Goal: Feedback & Contribution: Submit feedback/report problem

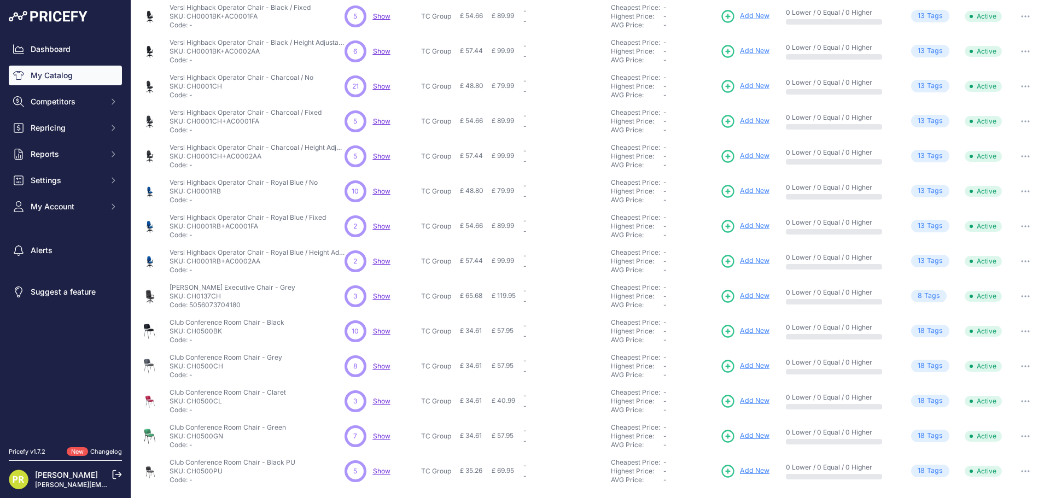
scroll to position [157, 0]
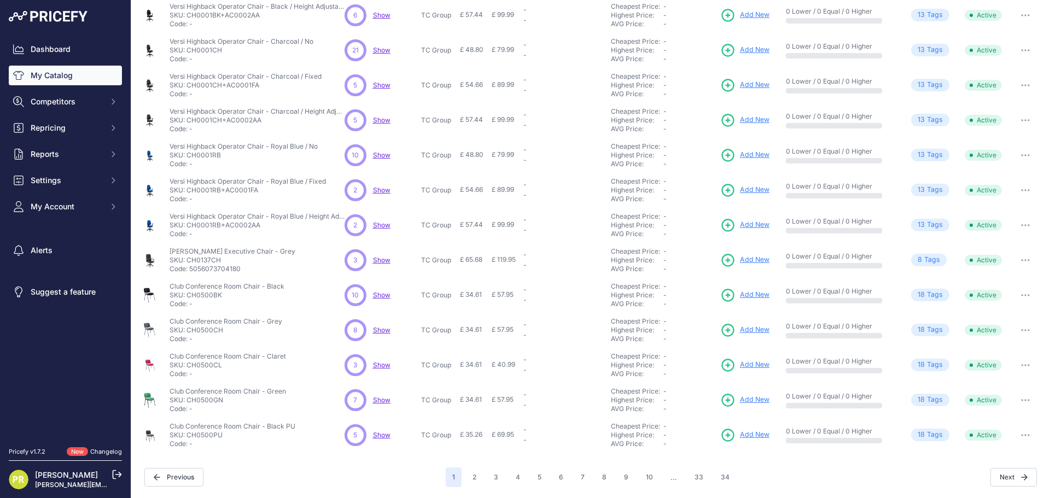
click at [380, 296] on span "Show" at bounding box center [382, 295] width 18 height 8
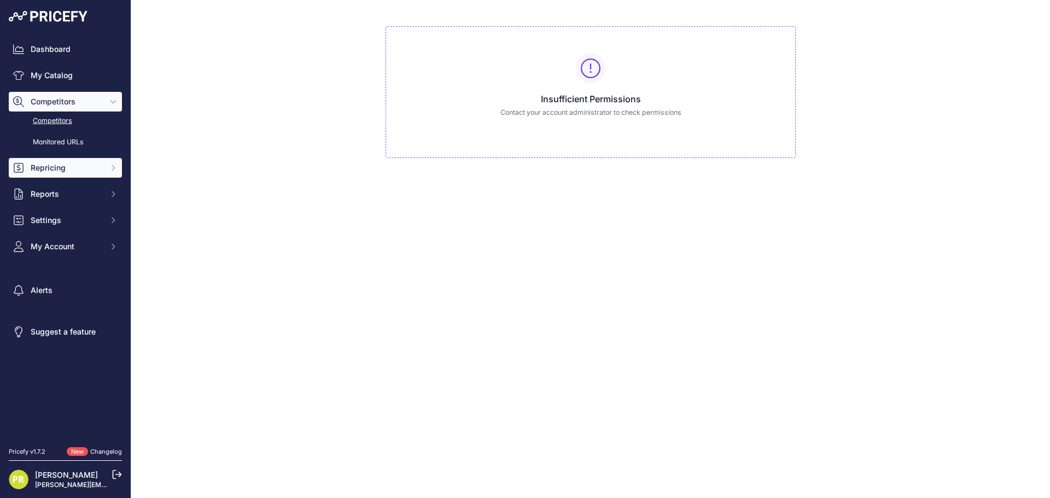
click at [72, 169] on span "Repricing" at bounding box center [67, 167] width 72 height 11
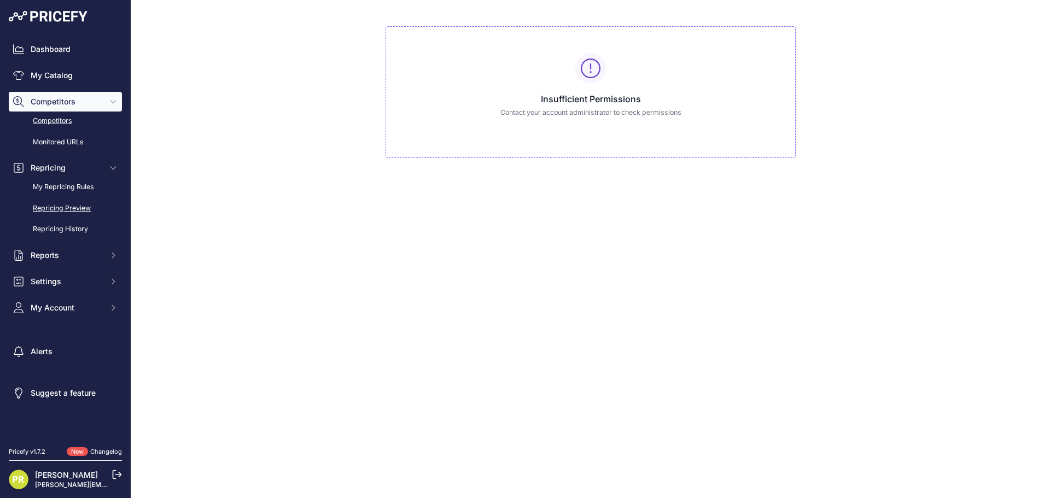
click at [65, 207] on link "Repricing Preview" at bounding box center [65, 208] width 113 height 19
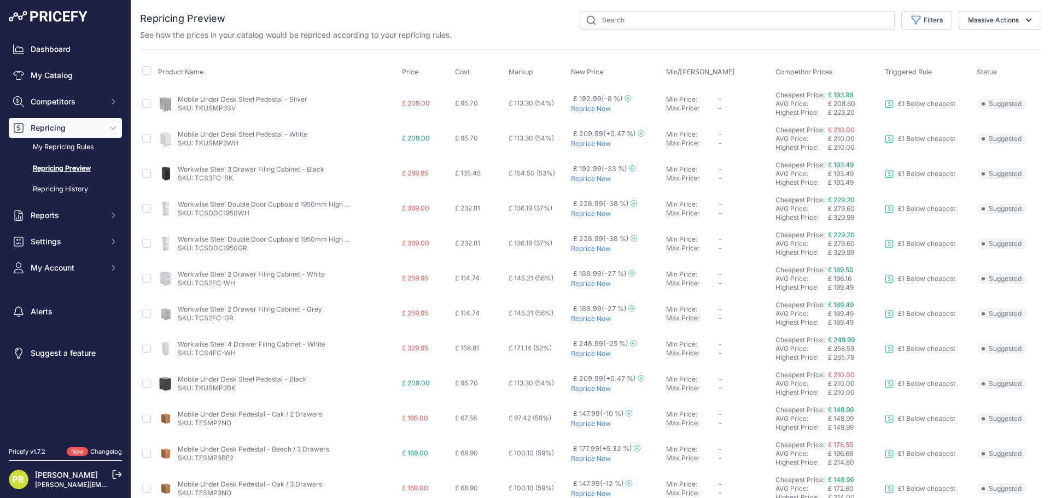
click at [224, 140] on link "SKU: TKUSMP3WH" at bounding box center [208, 143] width 61 height 8
drag, startPoint x: 234, startPoint y: 147, endPoint x: 195, endPoint y: 146, distance: 38.3
click at [195, 146] on td "Mobile Under Desk Steel Pedestal - White SKU: TKUSMP3WH" at bounding box center [277, 138] width 243 height 35
copy link "TKUSMP3WH"
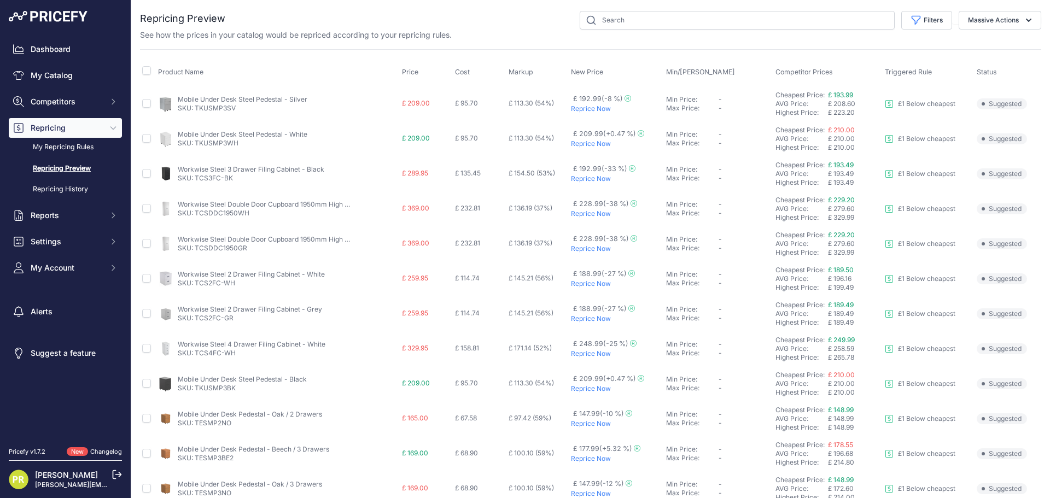
click at [589, 148] on p "Reprice Now" at bounding box center [616, 144] width 91 height 9
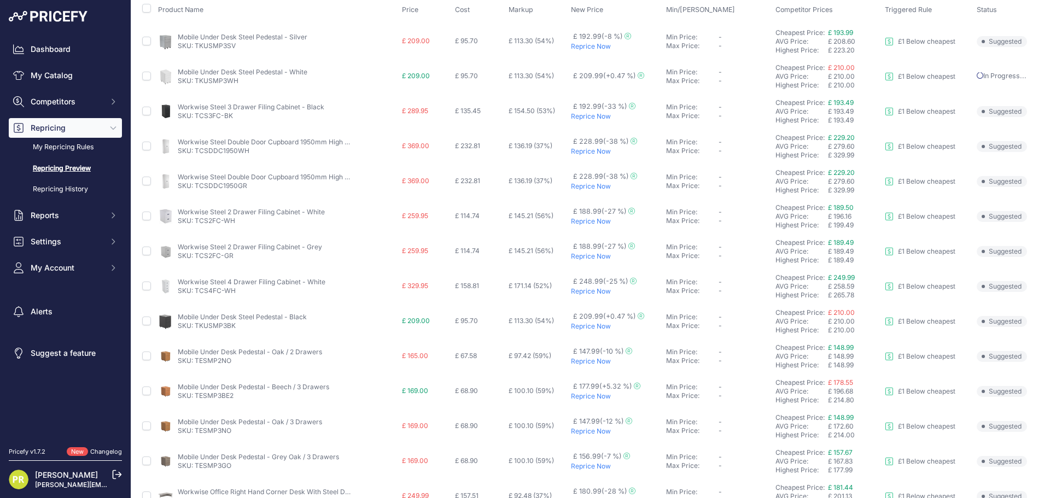
scroll to position [109, 0]
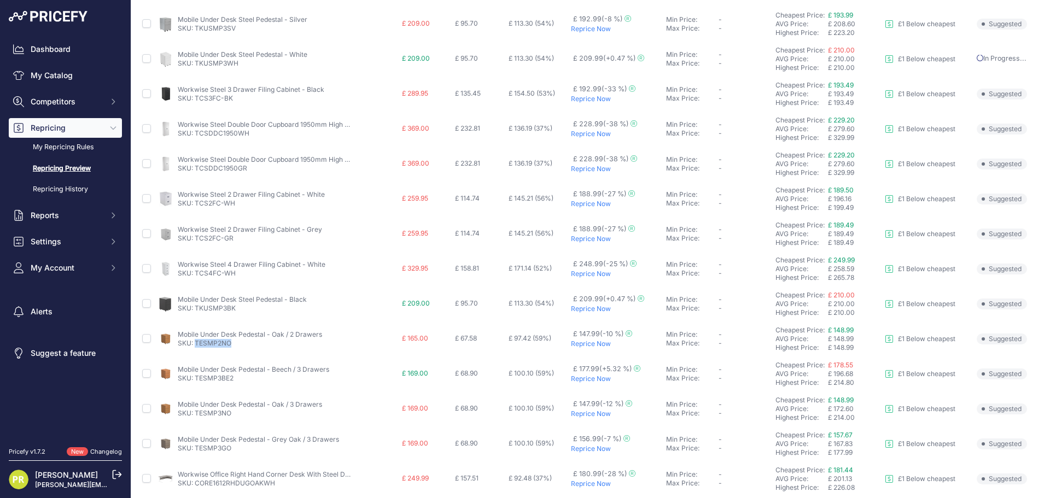
drag, startPoint x: 236, startPoint y: 340, endPoint x: 196, endPoint y: 339, distance: 40.0
click at [196, 339] on p "SKU: TESMP2NO" at bounding box center [250, 343] width 144 height 9
copy link "TESMP2NO"
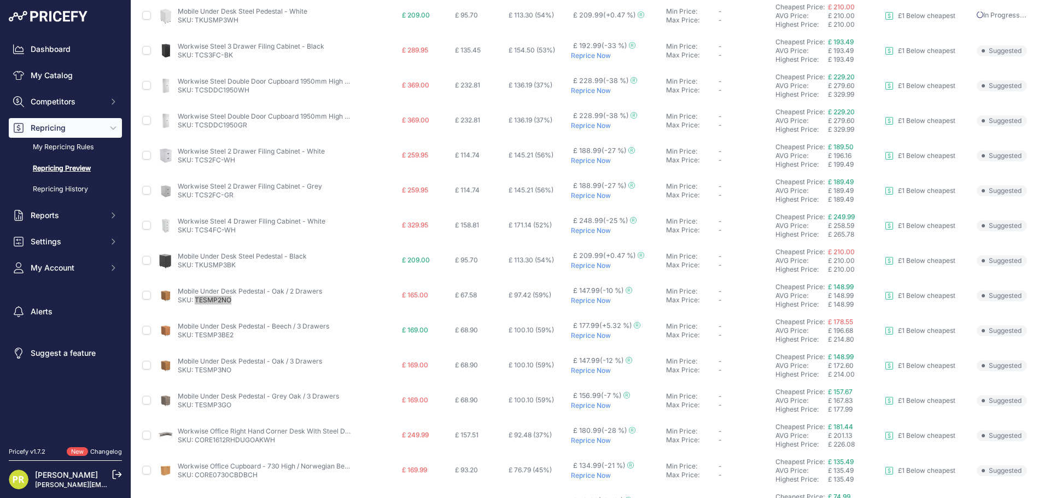
scroll to position [164, 0]
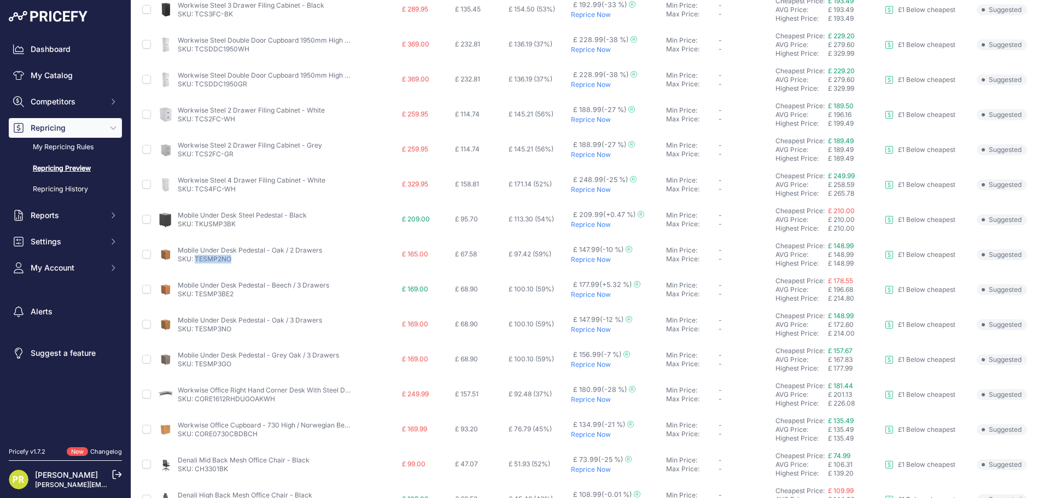
click at [582, 260] on p "Reprice Now" at bounding box center [616, 260] width 91 height 9
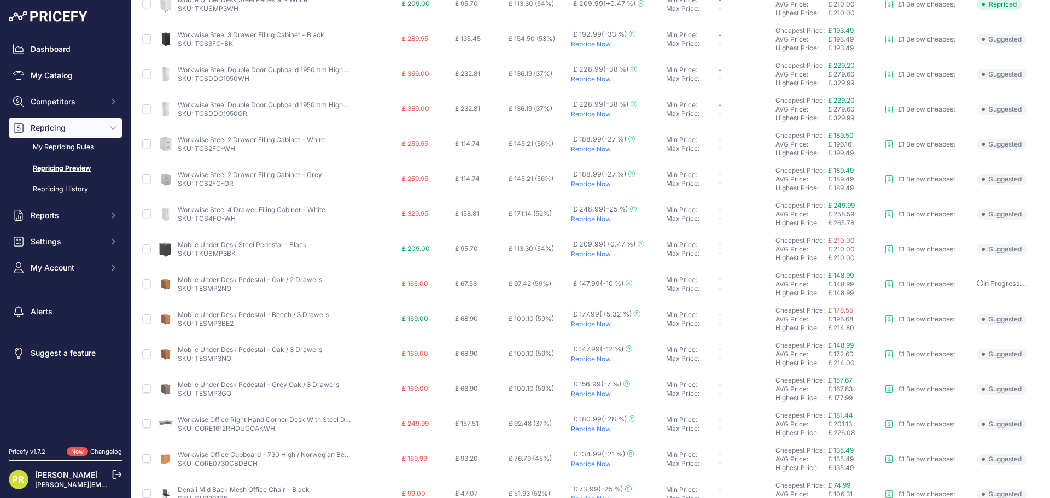
scroll to position [194, 0]
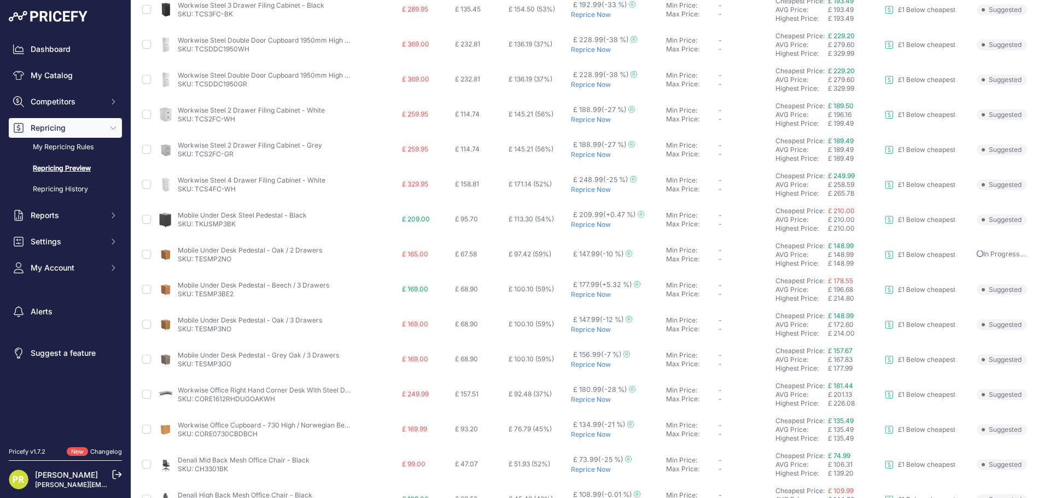
click at [587, 328] on p "Reprice Now" at bounding box center [616, 330] width 91 height 9
click at [580, 364] on p "Reprice Now" at bounding box center [616, 365] width 91 height 9
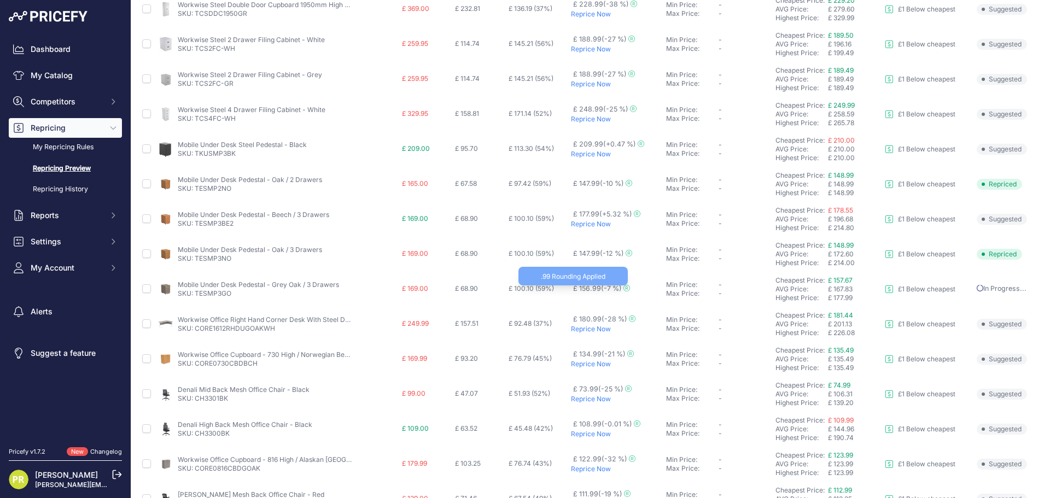
scroll to position [303, 0]
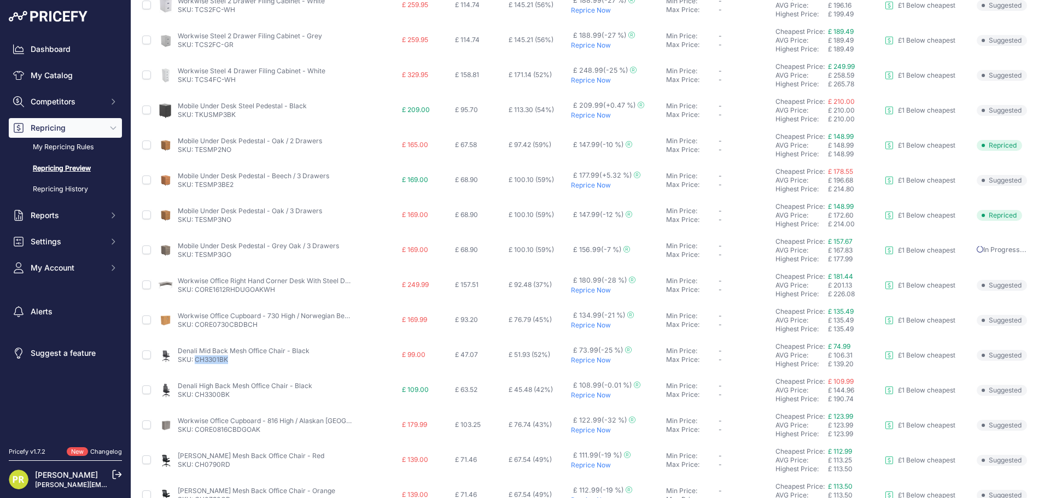
drag, startPoint x: 230, startPoint y: 359, endPoint x: 196, endPoint y: 361, distance: 33.4
click at [196, 361] on p "SKU: CH3301BK" at bounding box center [244, 360] width 132 height 9
copy link "CH3301BK"
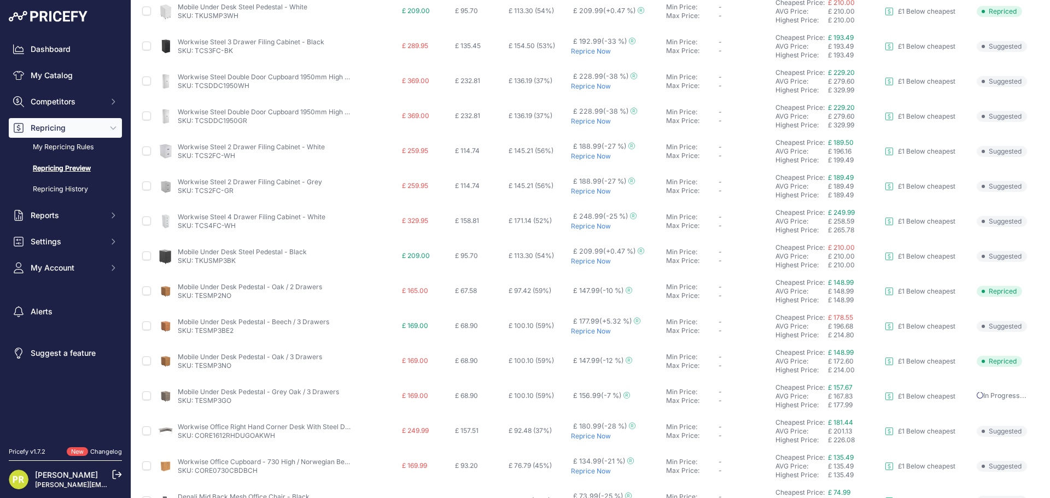
scroll to position [0, 0]
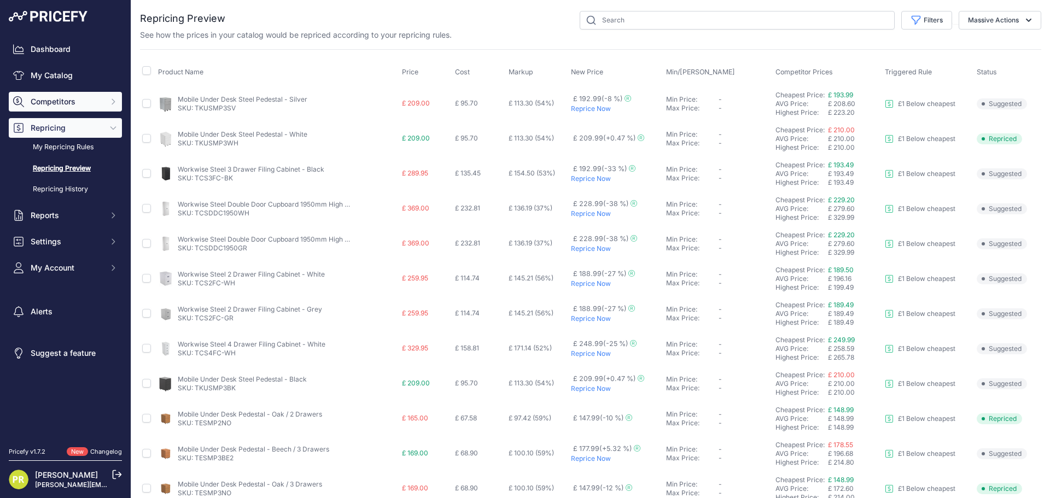
click at [55, 103] on span "Competitors" at bounding box center [67, 101] width 72 height 11
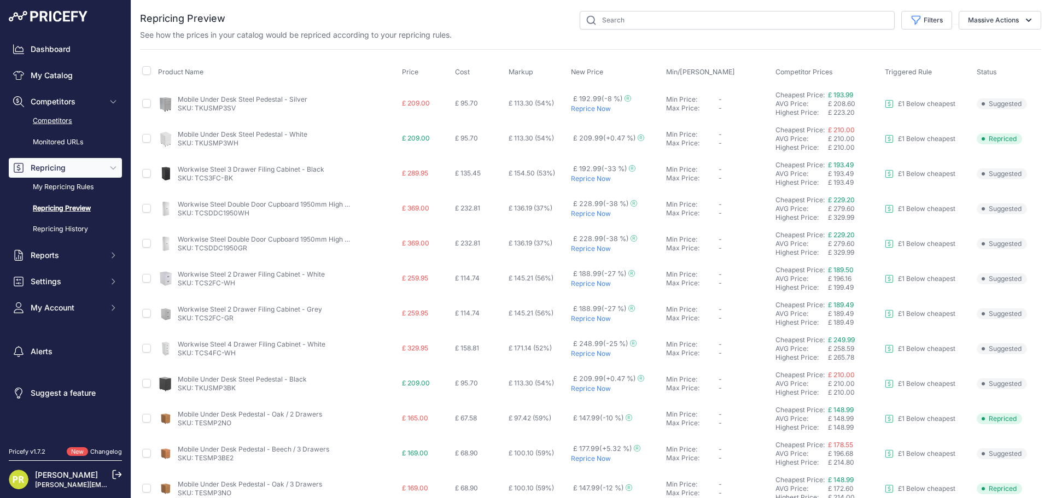
click at [60, 121] on link "Competitors" at bounding box center [65, 121] width 113 height 19
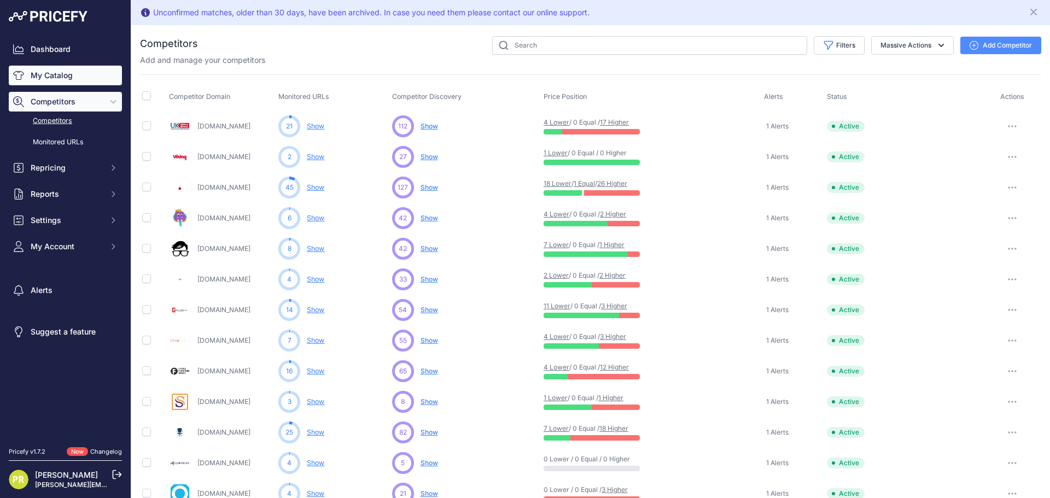
click at [49, 84] on link "My Catalog" at bounding box center [65, 76] width 113 height 20
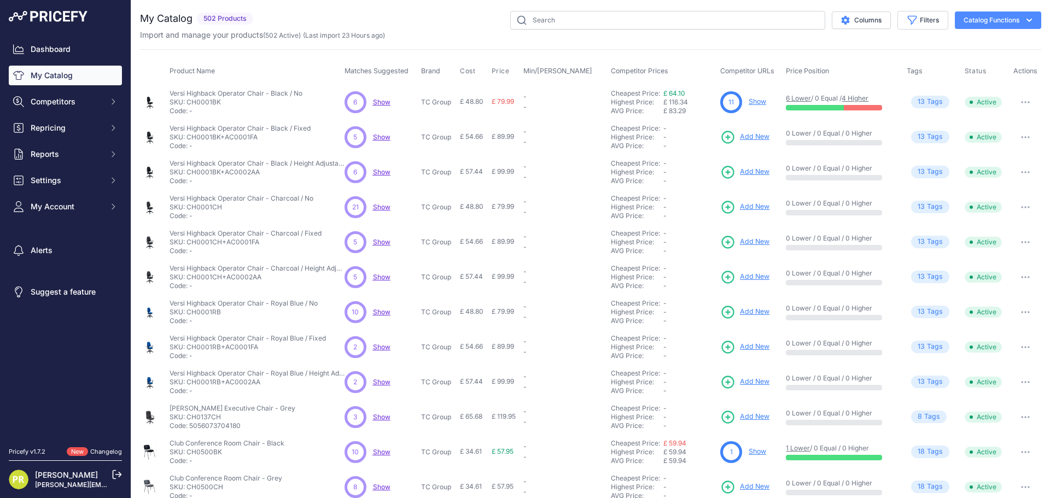
click at [380, 103] on span "Show" at bounding box center [382, 102] width 18 height 8
click at [388, 105] on span "Show" at bounding box center [382, 102] width 18 height 8
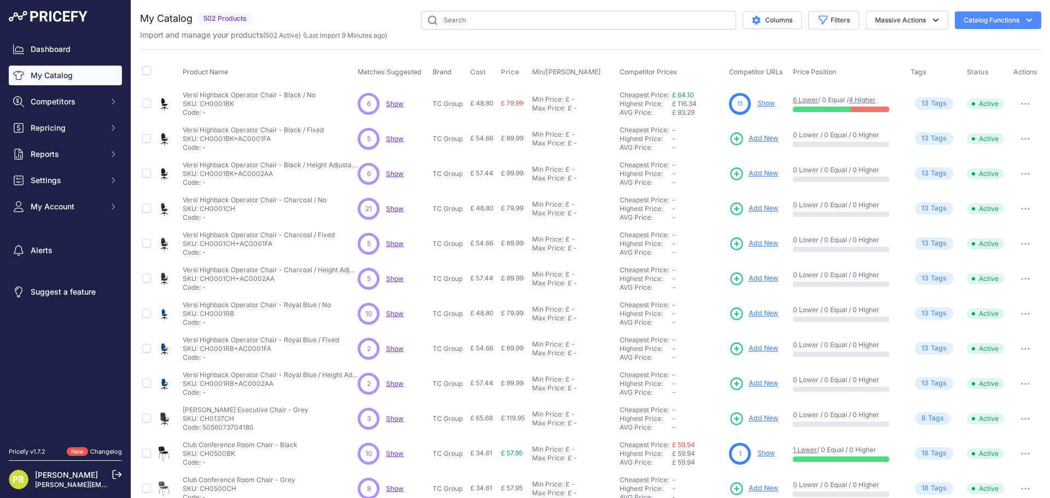
click at [395, 105] on span "Show" at bounding box center [395, 104] width 18 height 8
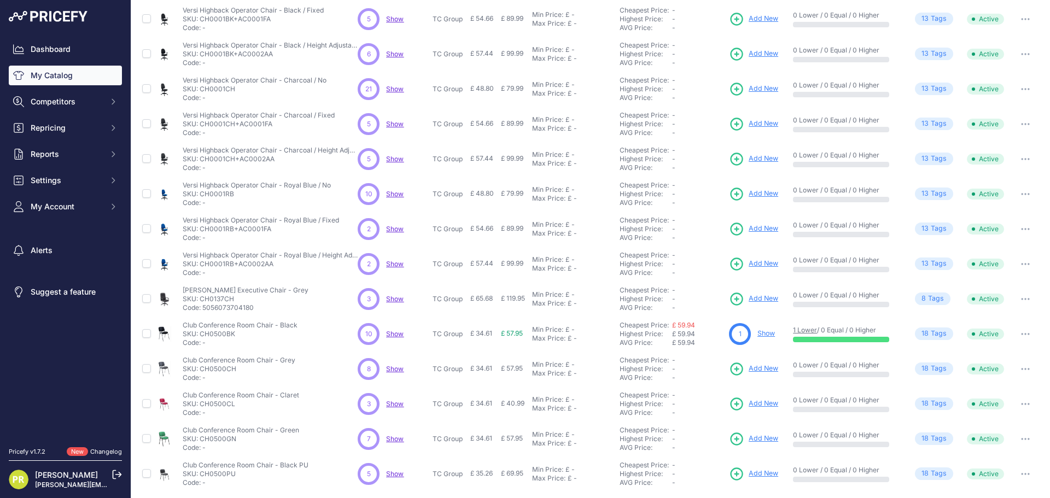
scroll to position [159, 0]
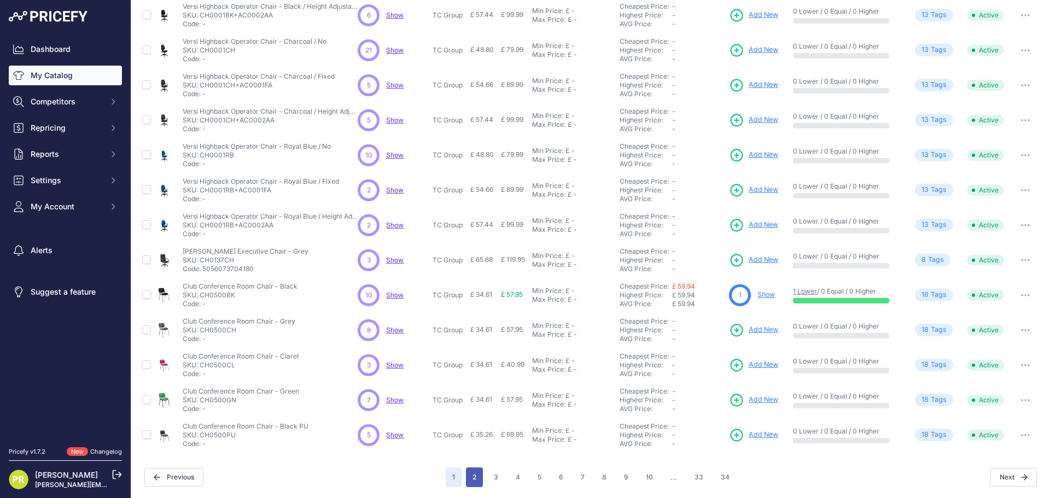
click at [469, 478] on button "2" at bounding box center [474, 478] width 17 height 20
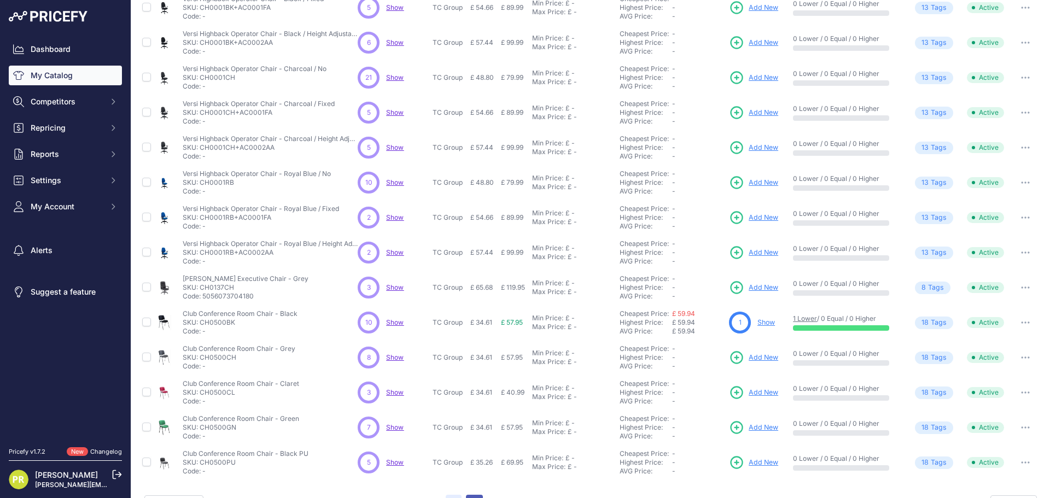
scroll to position [186, 0]
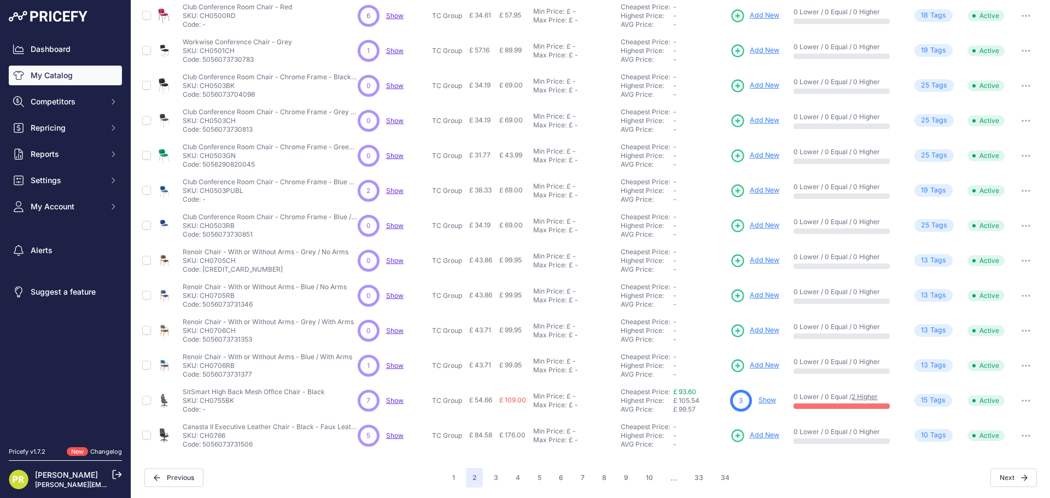
scroll to position [159, 0]
click at [489, 472] on button "3" at bounding box center [496, 478] width 18 height 20
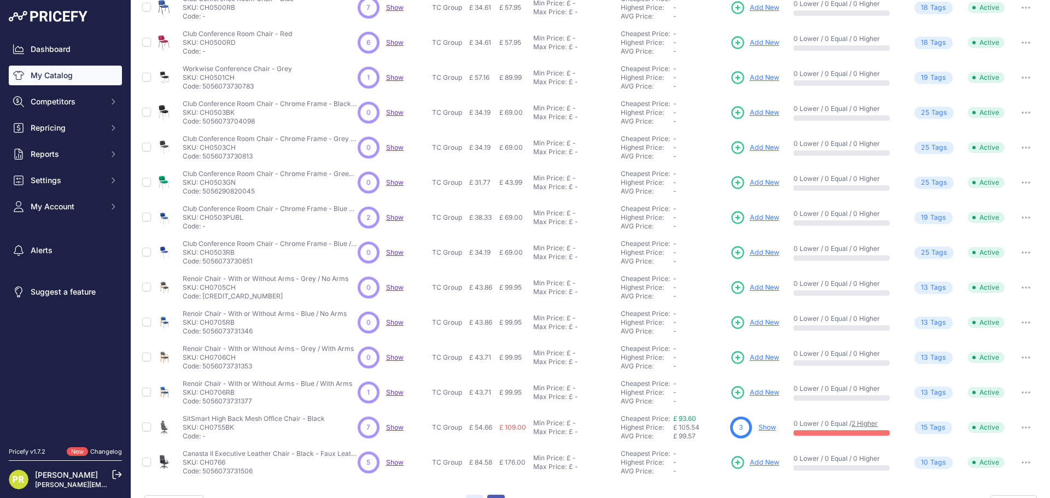
scroll to position [186, 0]
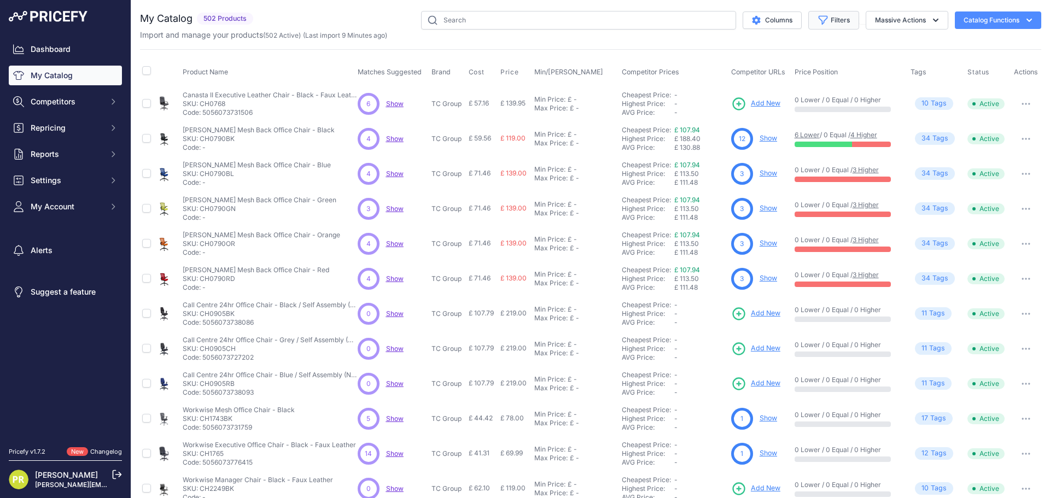
click at [825, 25] on button "Filters" at bounding box center [834, 20] width 51 height 19
click at [792, 103] on select "Select an option Matched Unmatched" at bounding box center [798, 108] width 105 height 19
select select "0"
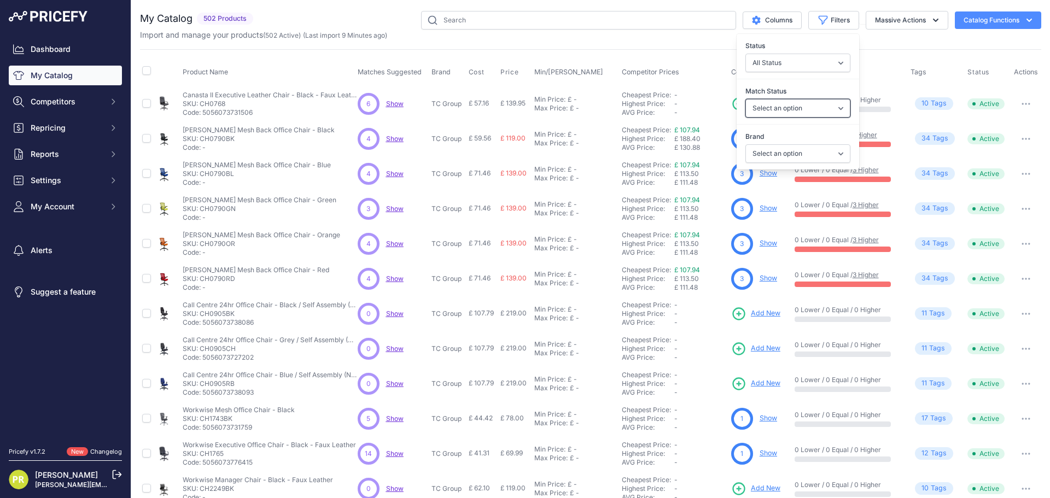
click at [746, 99] on select "Select an option Matched Unmatched" at bounding box center [798, 108] width 105 height 19
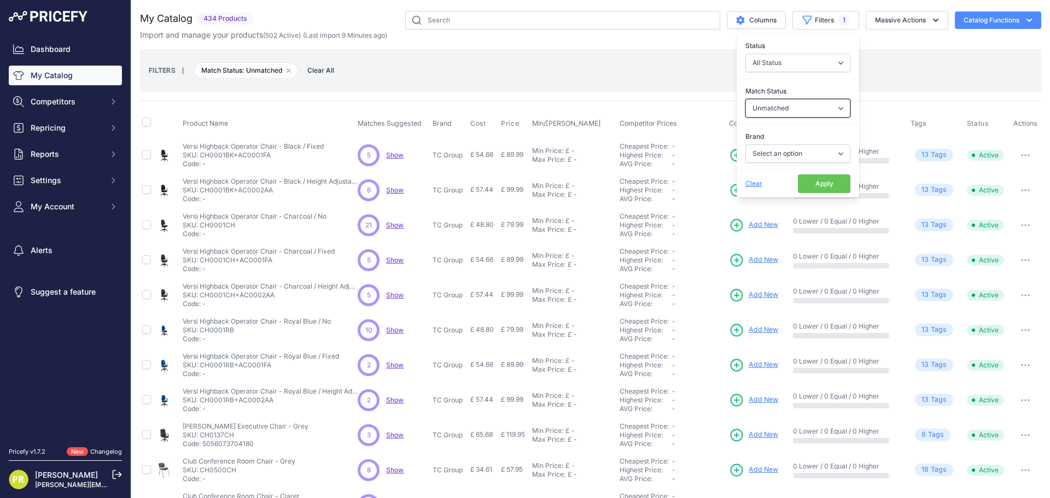
click at [798, 111] on select "Select an option Matched Unmatched" at bounding box center [798, 108] width 105 height 19
click at [315, 72] on span "Clear All" at bounding box center [321, 70] width 38 height 11
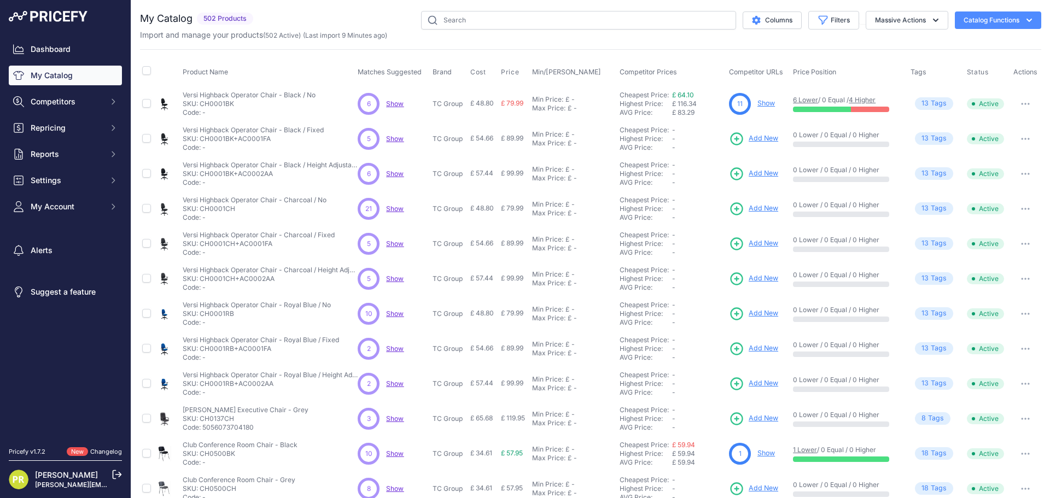
click at [398, 107] on span "Show" at bounding box center [395, 104] width 18 height 8
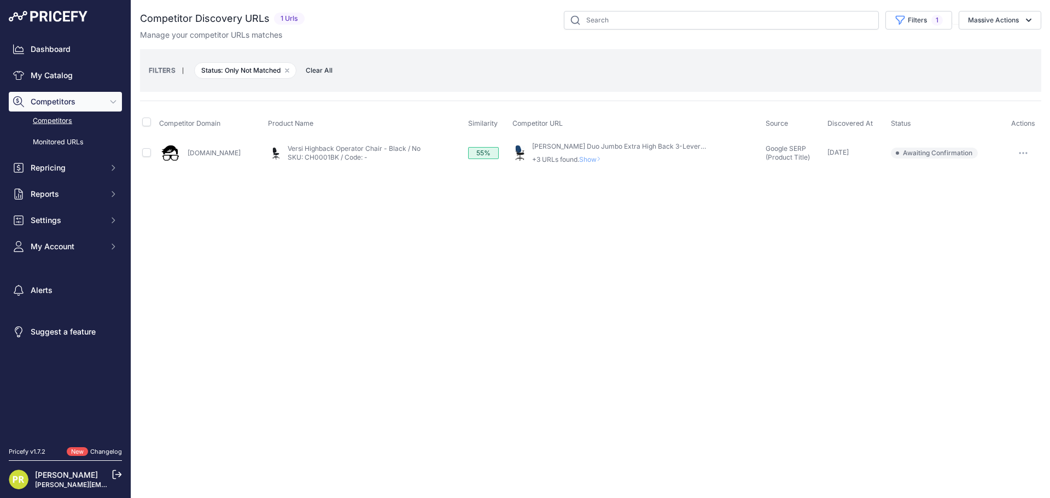
click at [597, 159] on span "Show" at bounding box center [592, 159] width 26 height 8
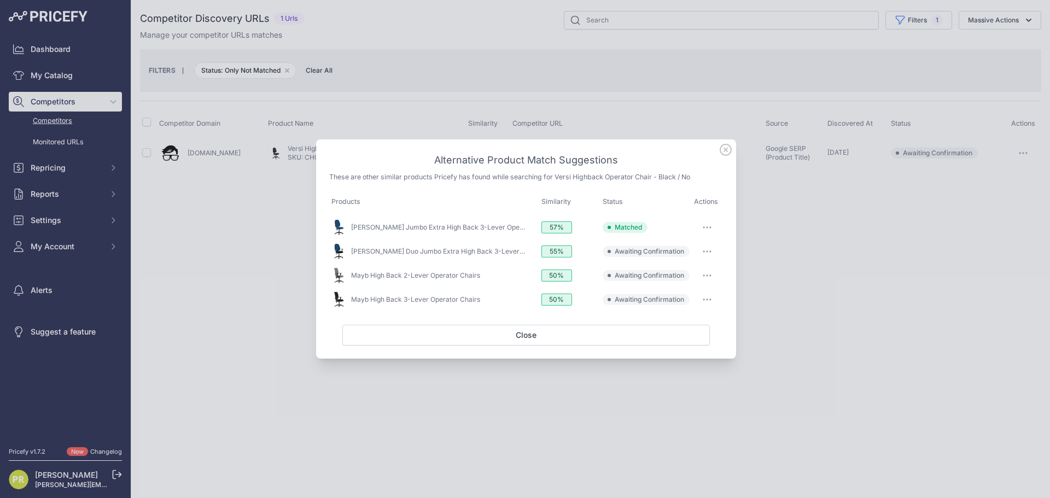
click at [725, 154] on icon at bounding box center [726, 150] width 12 height 12
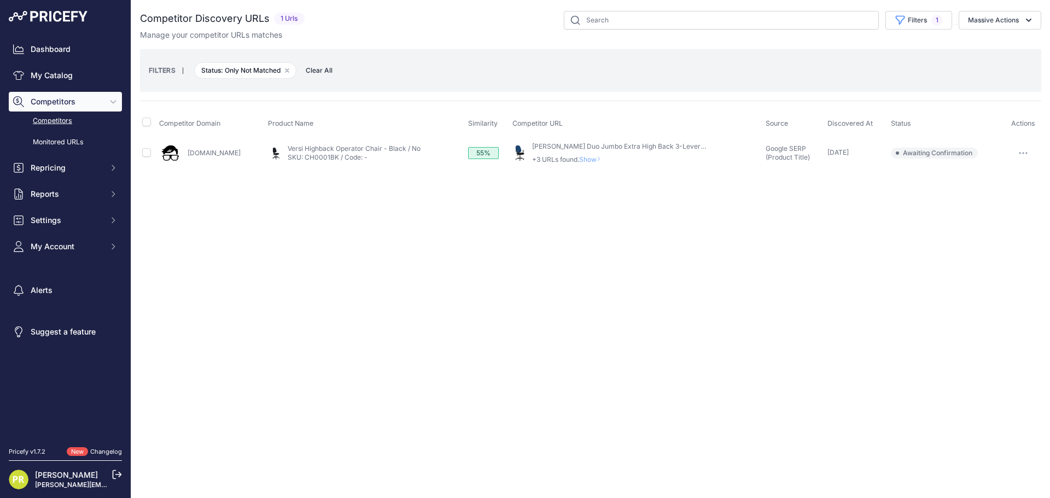
click at [1026, 155] on button "button" at bounding box center [1024, 153] width 22 height 15
click at [784, 257] on div "Close You are not connected to the internet." at bounding box center [590, 249] width 919 height 498
click at [65, 102] on span "Competitors" at bounding box center [67, 101] width 72 height 11
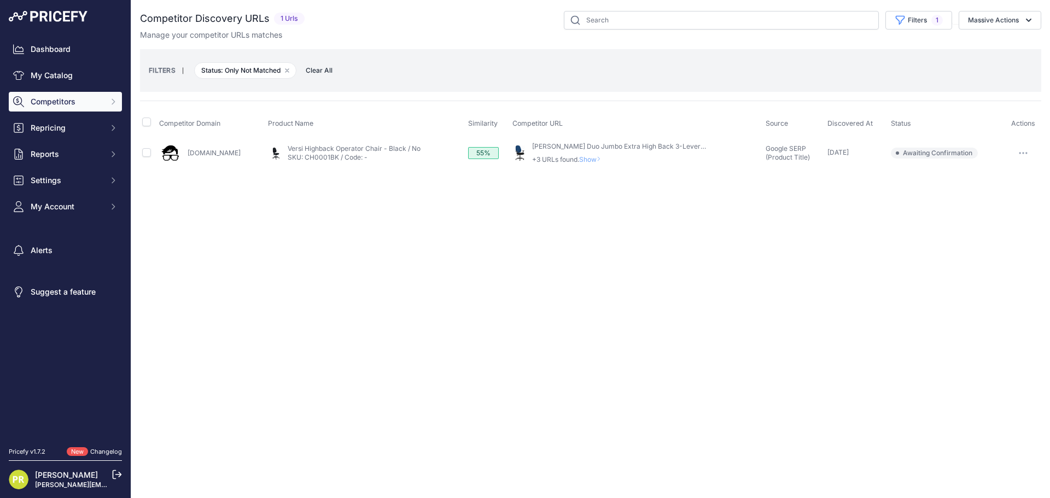
click at [65, 101] on span "Competitors" at bounding box center [67, 101] width 72 height 11
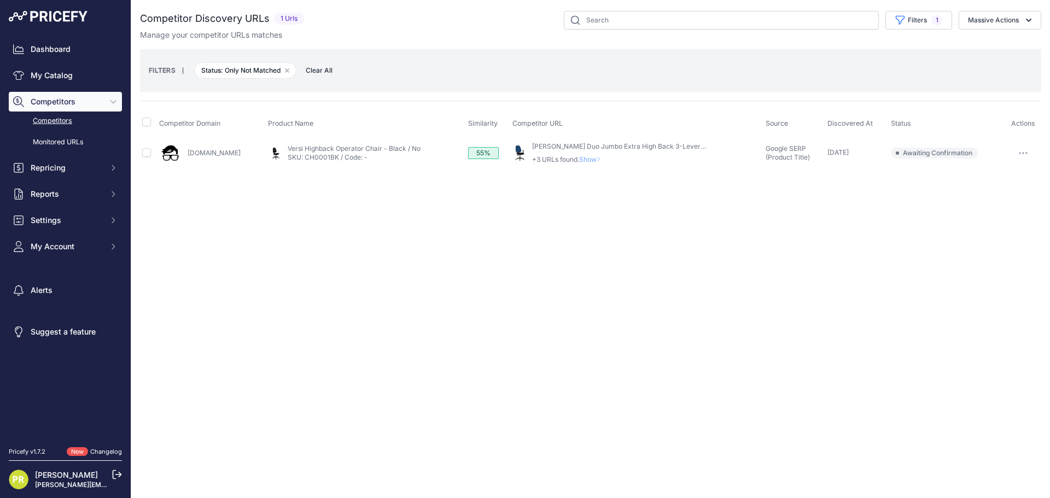
click at [62, 120] on link "Competitors" at bounding box center [65, 121] width 113 height 19
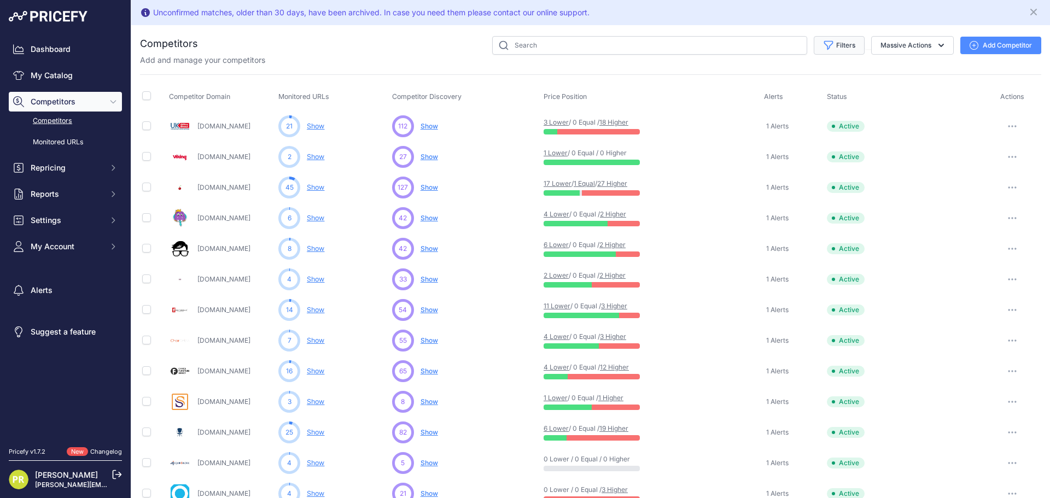
click at [835, 43] on button "Filters" at bounding box center [839, 45] width 51 height 19
click at [824, 82] on select "Select an option Active Disabled Update Profile Pending Approval Hidden Archived" at bounding box center [803, 88] width 105 height 19
click at [373, 50] on div "Filters Competitor Status Select an option Active Disabled Update Profile Pendi…" at bounding box center [620, 45] width 844 height 19
click at [69, 118] on link "Competitors" at bounding box center [65, 121] width 113 height 19
click at [74, 137] on link "Monitored URLs" at bounding box center [65, 142] width 113 height 19
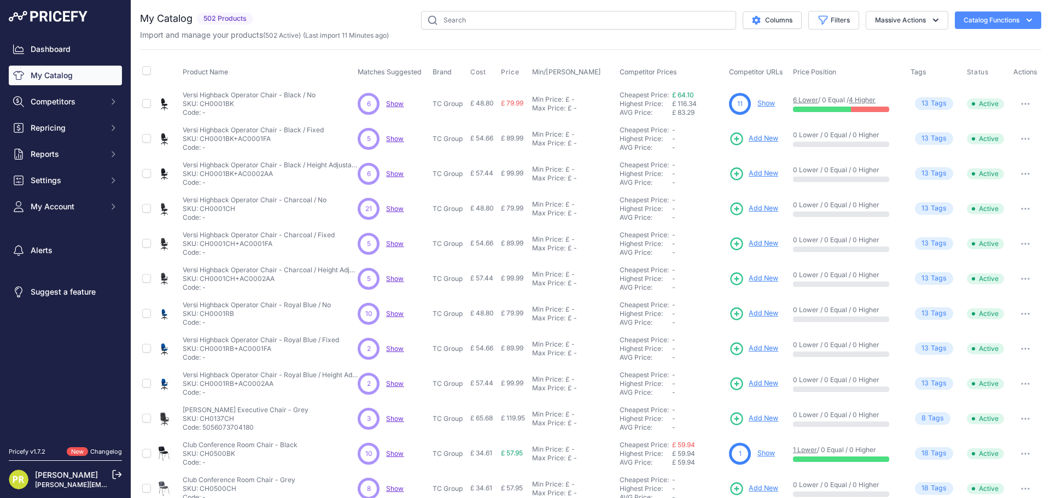
click at [397, 107] on span "Show" at bounding box center [395, 104] width 18 height 8
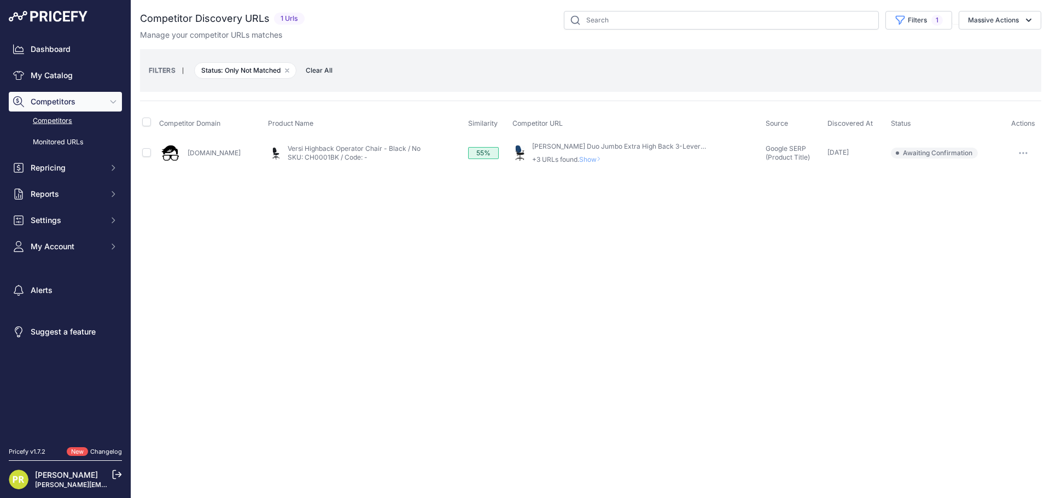
click at [237, 69] on span "Status: Only Not Matched Remove filter option" at bounding box center [245, 70] width 102 height 16
click at [256, 69] on span "Status: Only Not Matched Remove filter option" at bounding box center [245, 70] width 102 height 16
click at [161, 72] on small "FILTERS" at bounding box center [162, 70] width 27 height 8
click at [328, 73] on span "Clear All" at bounding box center [319, 70] width 38 height 11
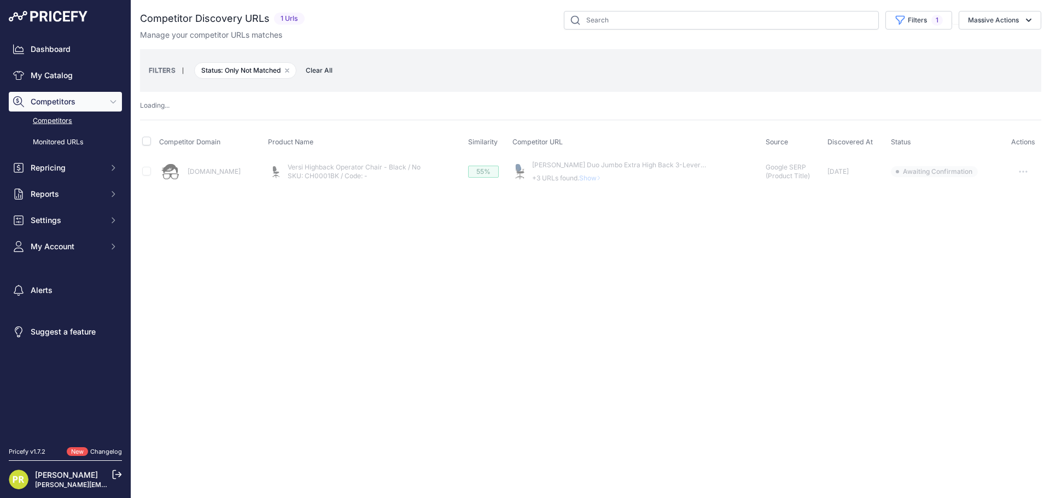
select select
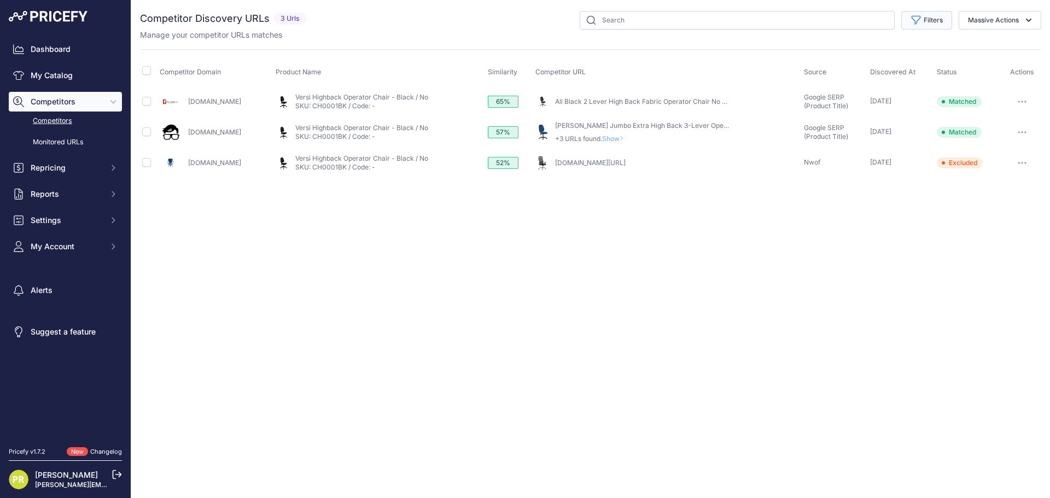
click at [947, 21] on button "Filters" at bounding box center [927, 20] width 51 height 19
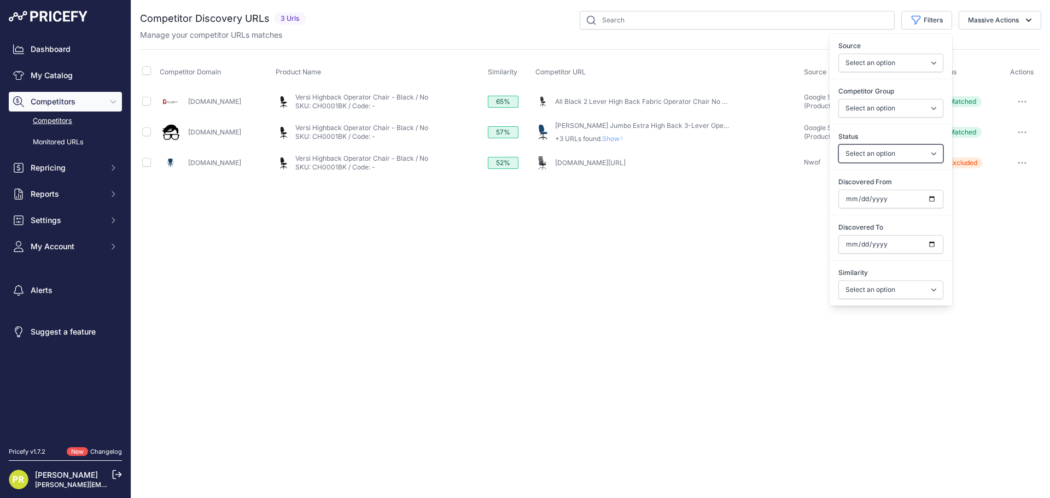
click at [899, 158] on select "Select an option Only Matched Only Not Matched" at bounding box center [891, 153] width 105 height 19
drag, startPoint x: 900, startPoint y: 153, endPoint x: 892, endPoint y: 161, distance: 11.6
click at [900, 153] on select "Select an option Only Matched Only Not Matched" at bounding box center [891, 153] width 105 height 19
click at [872, 161] on select "Select an option Only Matched Only Not Matched" at bounding box center [891, 153] width 105 height 19
select select "0"
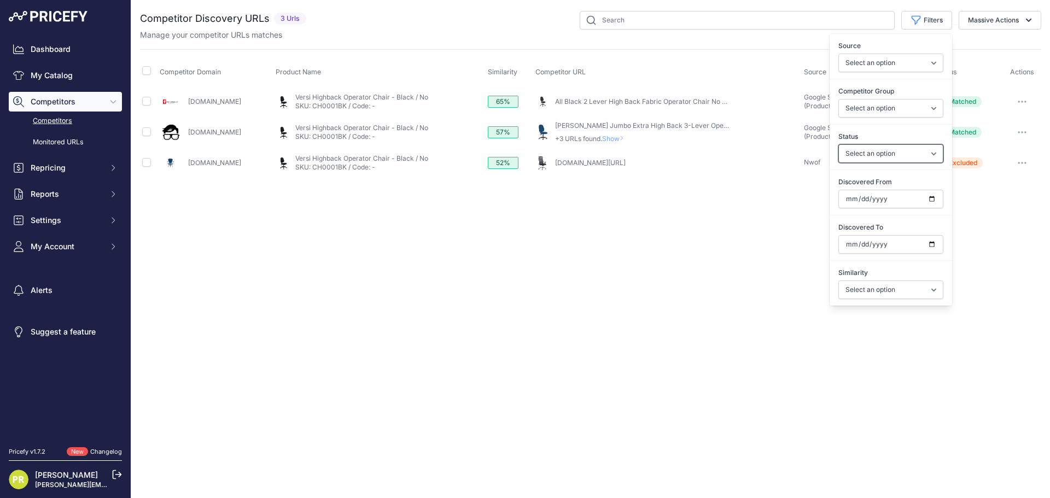
click at [839, 144] on select "Select an option Only Matched Only Not Matched" at bounding box center [891, 153] width 105 height 19
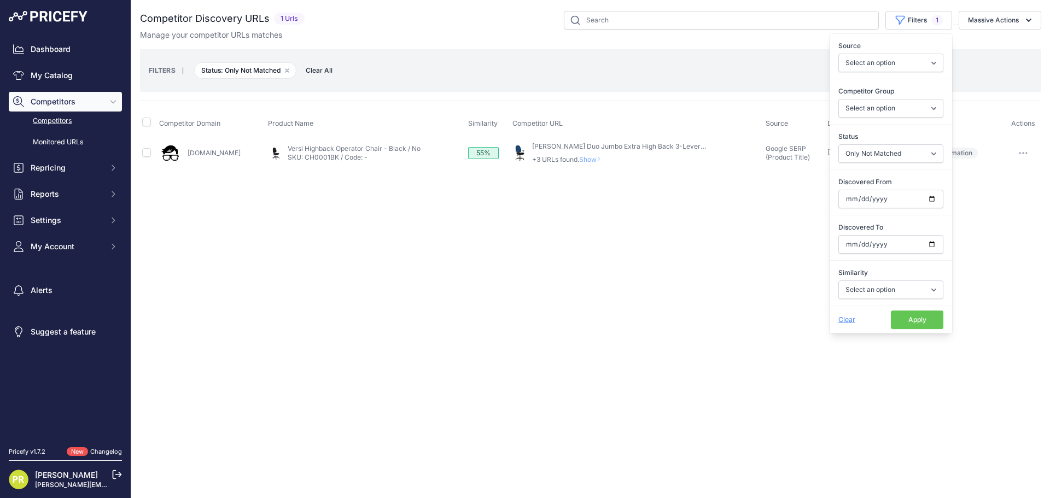
click at [692, 281] on div "Close You are not connected to the internet." at bounding box center [590, 249] width 919 height 498
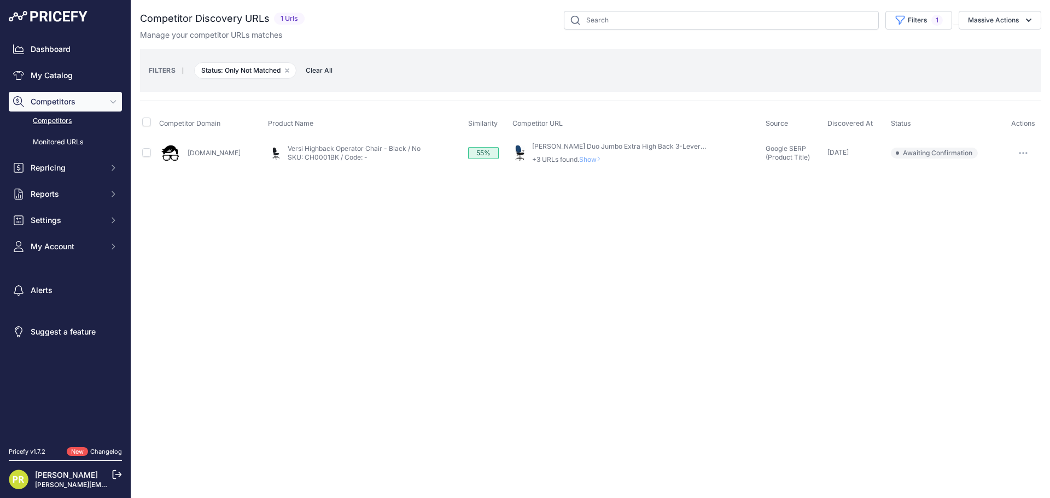
click at [328, 73] on span "Clear All" at bounding box center [319, 70] width 38 height 11
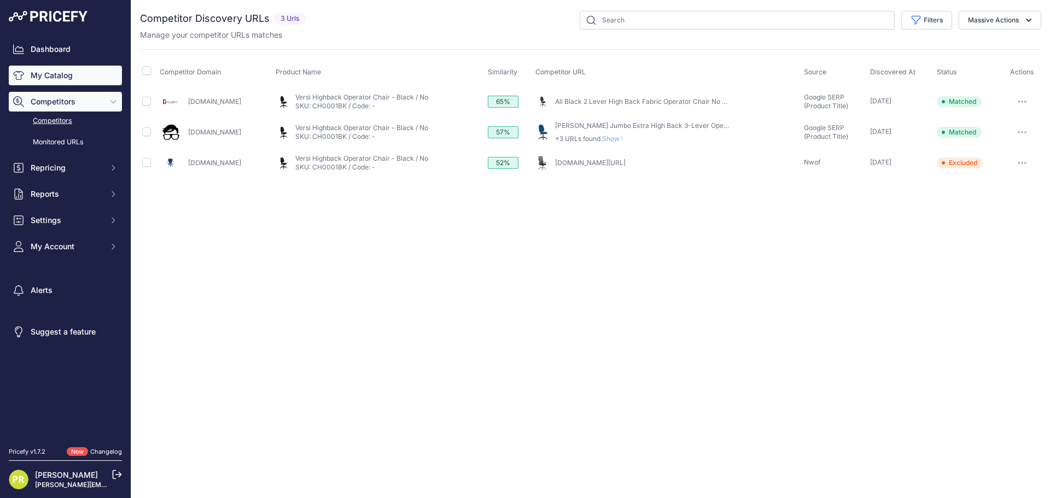
click at [56, 67] on link "My Catalog" at bounding box center [65, 76] width 113 height 20
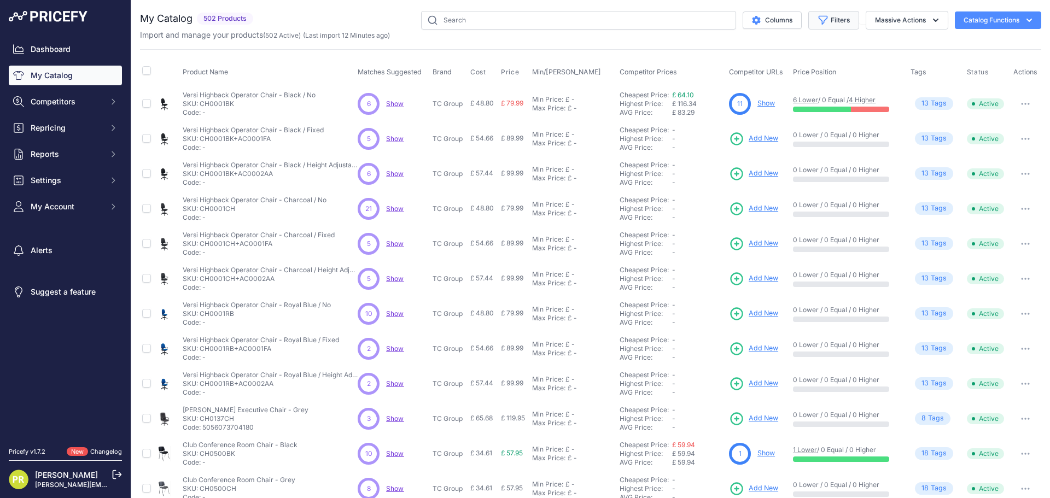
click at [833, 22] on button "Filters" at bounding box center [834, 20] width 51 height 19
click at [780, 108] on select "Select an option Matched Unmatched" at bounding box center [798, 108] width 105 height 19
select select "0"
click at [746, 99] on select "Select an option Matched Unmatched" at bounding box center [798, 108] width 105 height 19
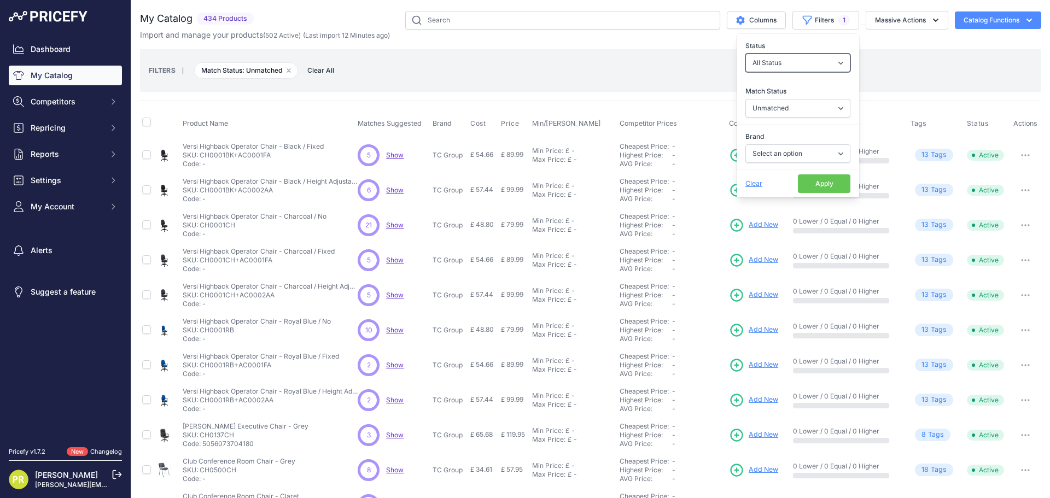
click at [766, 57] on select "All Status Only Enabled Only Disabled" at bounding box center [798, 63] width 105 height 19
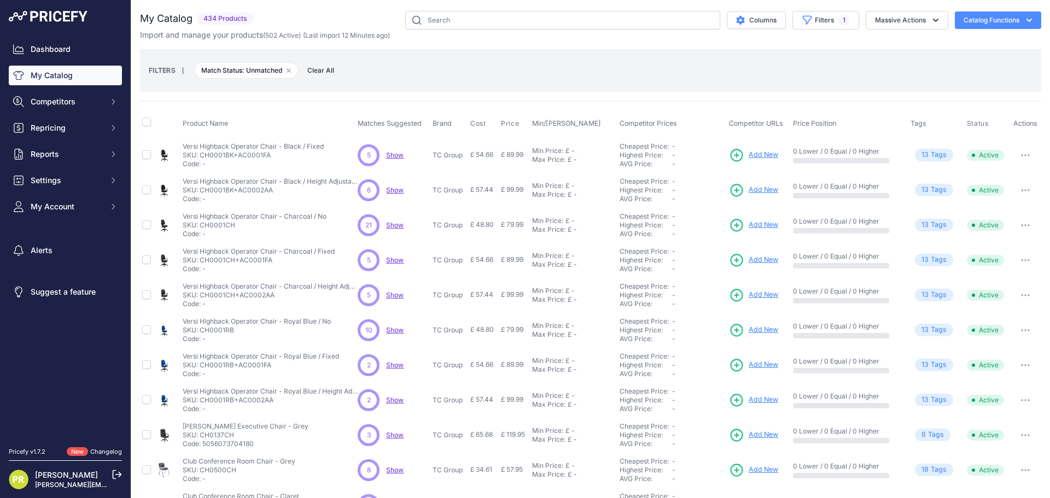
click at [695, 67] on div "FILTERS | Match Status: Unmatched Remove filter option Clear All" at bounding box center [591, 71] width 884 height 30
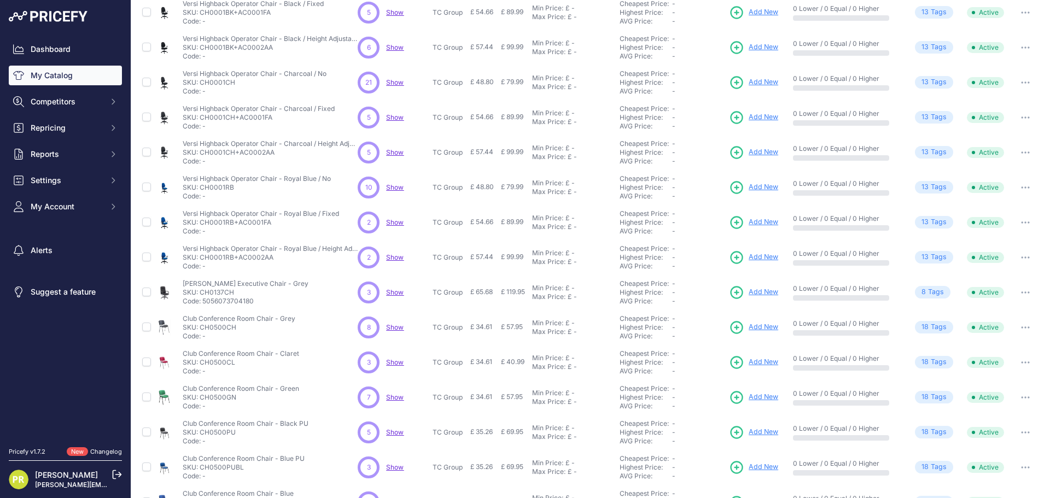
scroll to position [164, 0]
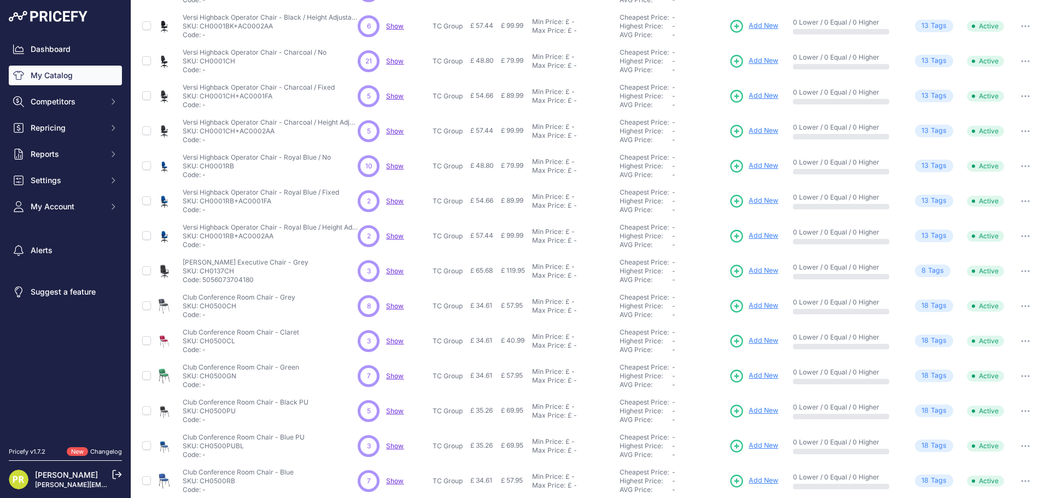
click at [396, 305] on span "Show" at bounding box center [395, 306] width 18 height 8
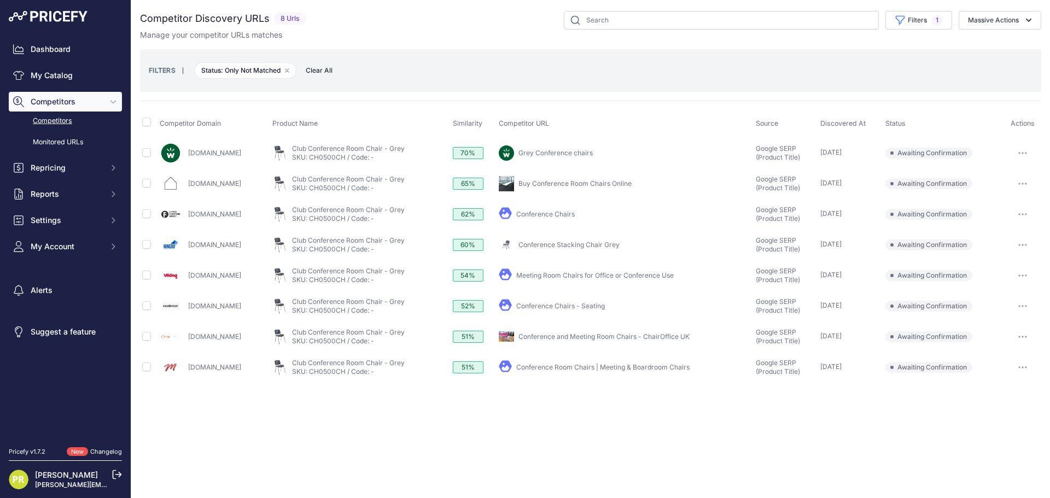
click at [573, 213] on link "Conference Chairs" at bounding box center [545, 214] width 59 height 8
click at [1028, 243] on button "button" at bounding box center [1023, 244] width 22 height 15
click at [1030, 214] on button "button" at bounding box center [1023, 214] width 22 height 15
click at [0, 0] on button "Report Incorrect Match" at bounding box center [0, 0] width 0 height 0
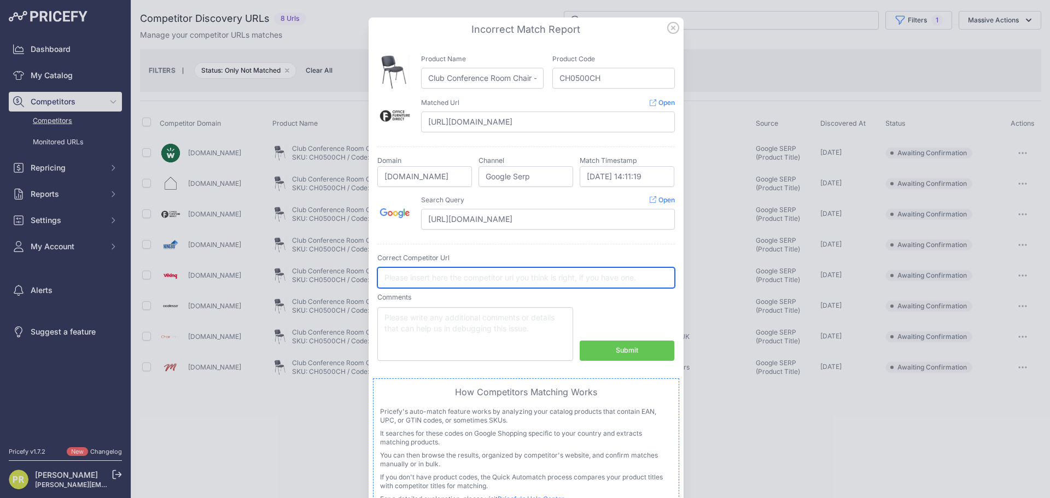
click at [434, 288] on input "text" at bounding box center [527, 278] width 298 height 21
click at [667, 28] on icon at bounding box center [673, 28] width 12 height 12
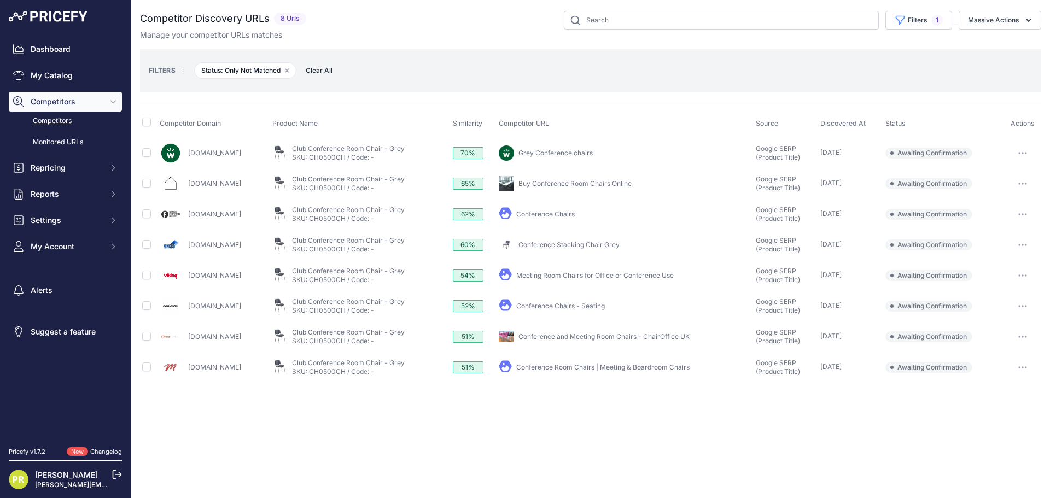
click at [575, 213] on link "Conference Chairs" at bounding box center [545, 214] width 59 height 8
click at [1020, 214] on icon "button" at bounding box center [1019, 214] width 1 height 1
click at [0, 0] on button "Report Incorrect Match" at bounding box center [0, 0] width 0 height 0
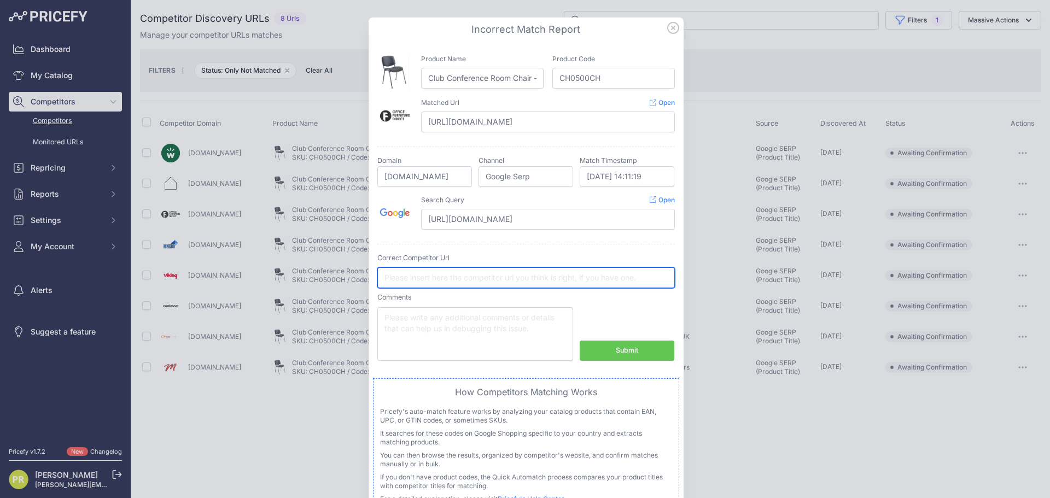
click at [453, 281] on input "text" at bounding box center [527, 278] width 298 height 21
paste input "[URL][DOMAIN_NAME]"
type input "[URL][DOMAIN_NAME]"
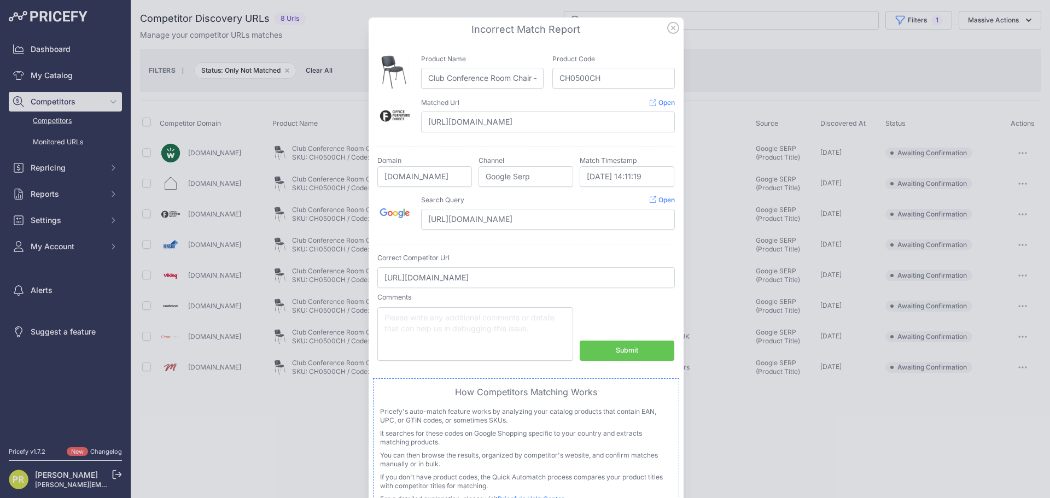
click at [601, 347] on button "Submit" at bounding box center [627, 351] width 95 height 20
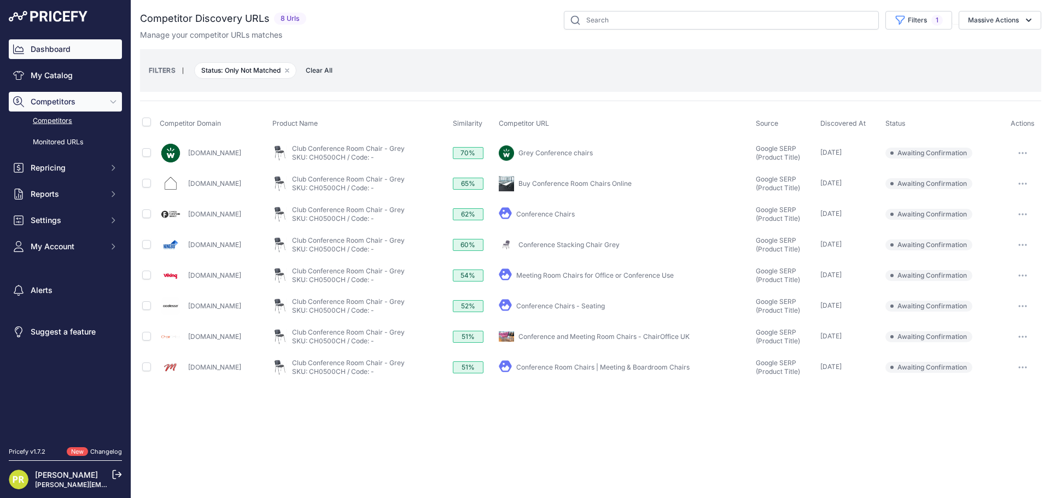
click at [56, 49] on link "Dashboard" at bounding box center [65, 49] width 113 height 20
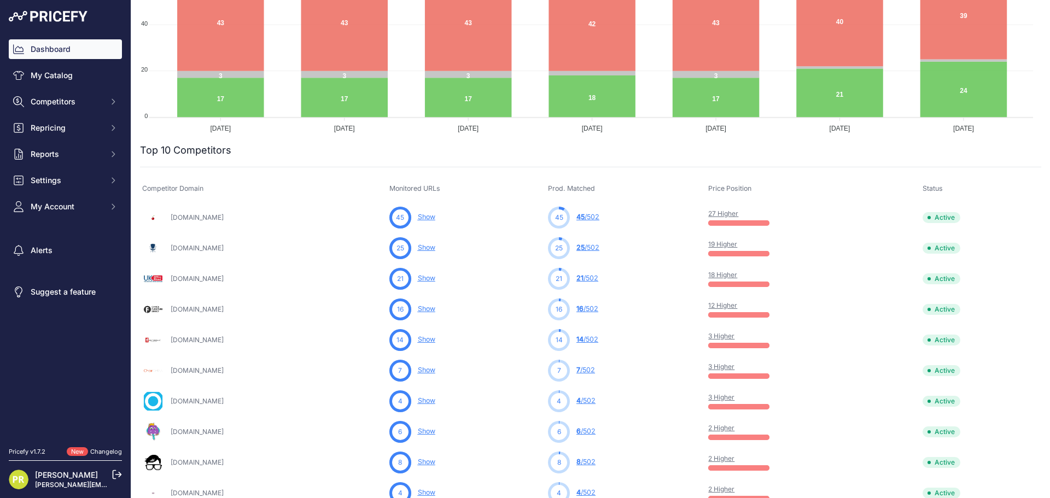
scroll to position [219, 0]
click at [79, 79] on link "My Catalog" at bounding box center [65, 76] width 113 height 20
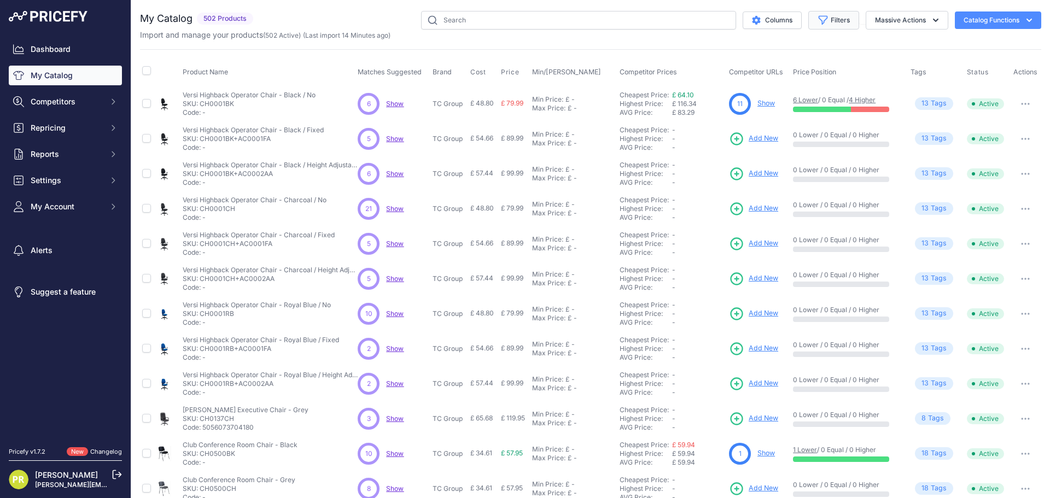
click at [835, 22] on button "Filters" at bounding box center [834, 20] width 51 height 19
click at [796, 101] on select "Select an option Matched Unmatched" at bounding box center [798, 108] width 105 height 19
drag, startPoint x: 796, startPoint y: 101, endPoint x: 789, endPoint y: 107, distance: 9.3
click at [796, 101] on select "Select an option Matched Unmatched" at bounding box center [798, 108] width 105 height 19
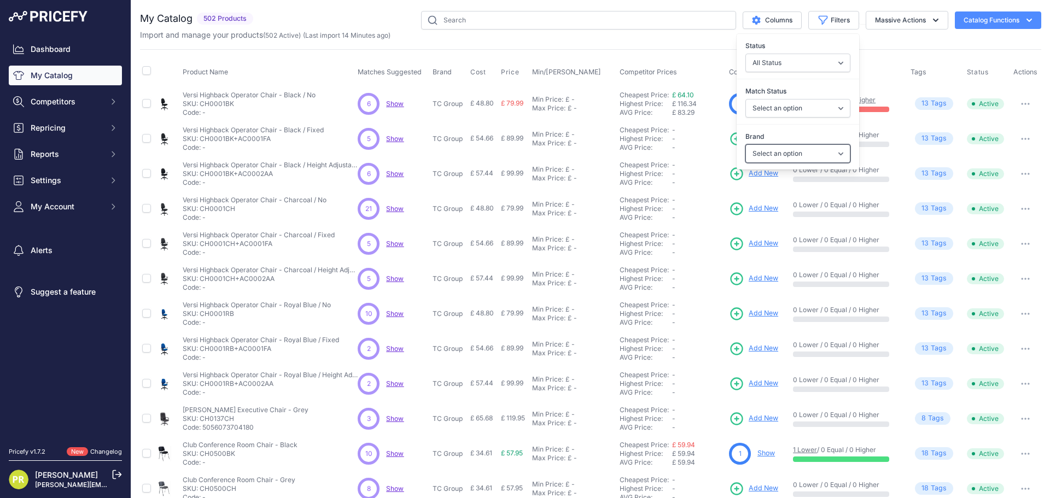
click at [780, 148] on select "Select an option TC Group" at bounding box center [798, 153] width 105 height 19
click at [782, 149] on select "Select an option TC Group" at bounding box center [798, 153] width 105 height 19
click at [785, 67] on select "All Status Only Enabled Only Disabled" at bounding box center [798, 63] width 105 height 19
click at [791, 57] on select "All Status Only Enabled Only Disabled" at bounding box center [798, 63] width 105 height 19
click at [873, 42] on div "My Catalog 502 Products" at bounding box center [591, 328] width 902 height 635
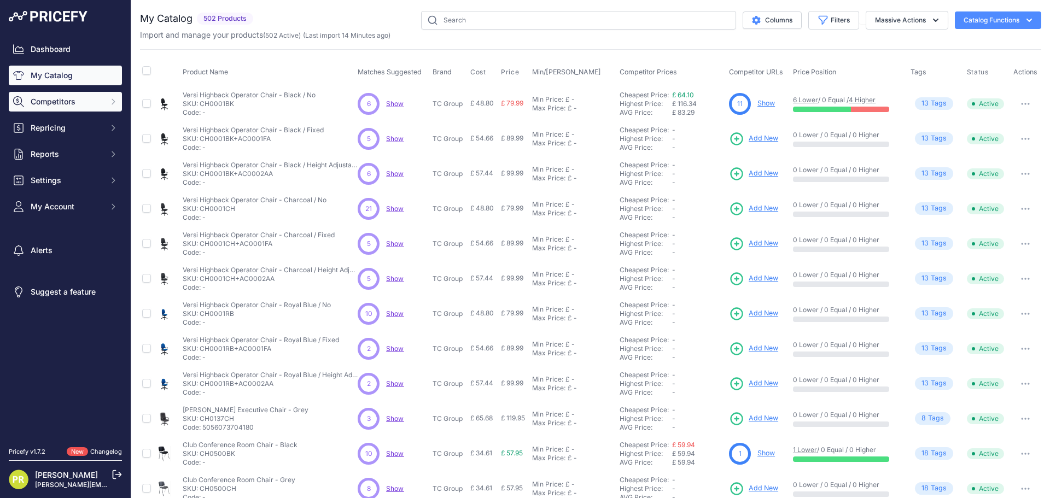
click at [85, 97] on span "Competitors" at bounding box center [67, 101] width 72 height 11
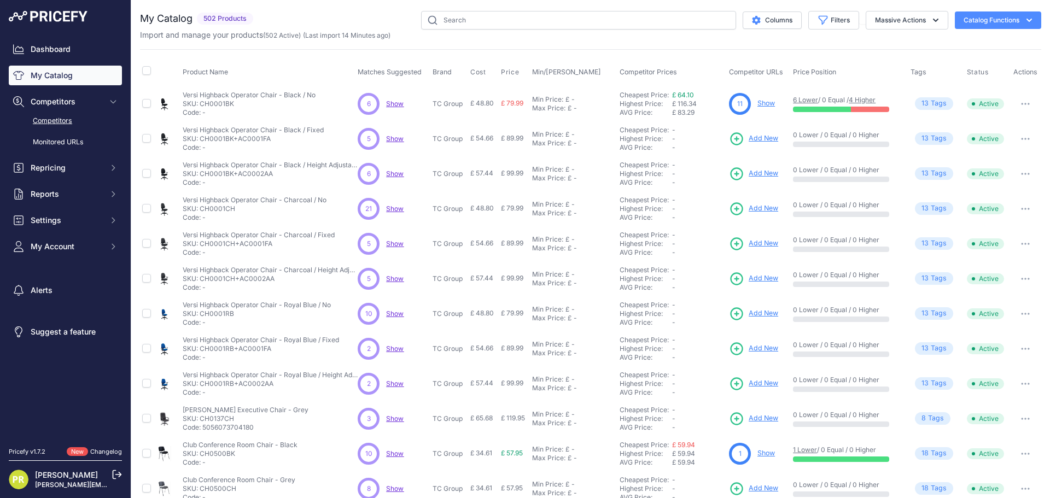
click at [59, 117] on link "Competitors" at bounding box center [65, 121] width 113 height 19
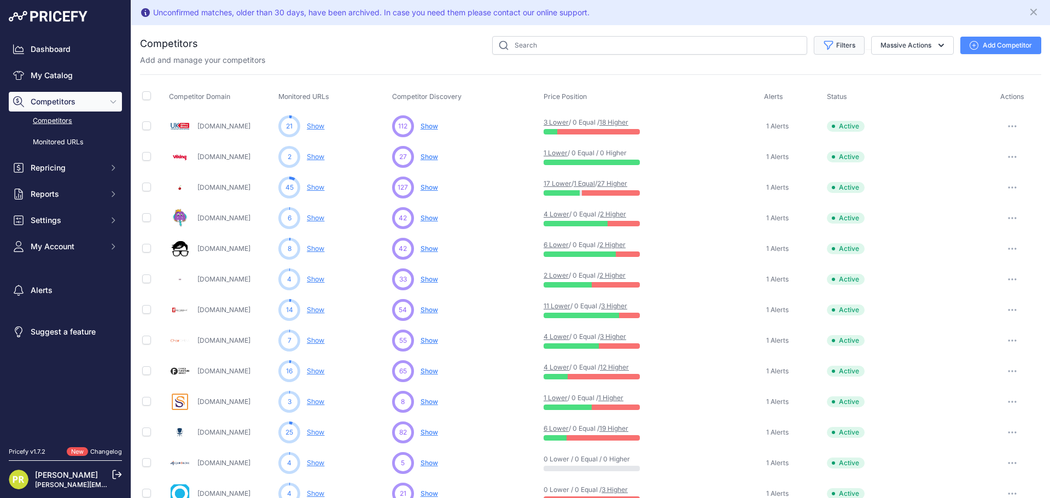
click at [830, 47] on button "Filters" at bounding box center [839, 45] width 51 height 19
click at [807, 86] on select "Select an option Active Disabled Update Profile Pending Approval Hidden Archived" at bounding box center [803, 88] width 105 height 19
click at [807, 85] on select "Select an option Active Disabled Update Profile Pending Approval Hidden Archived" at bounding box center [803, 88] width 105 height 19
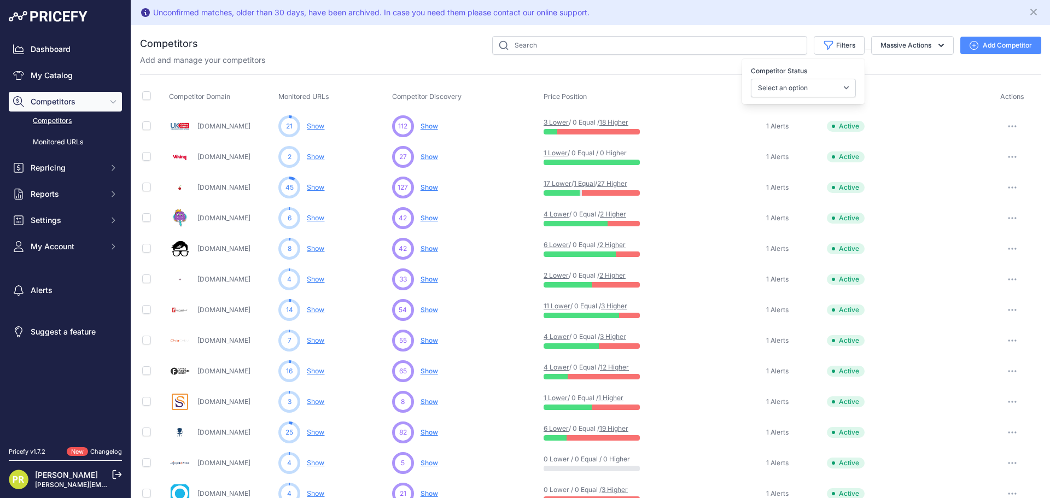
click at [889, 57] on div "Add and manage your competitors" at bounding box center [591, 60] width 902 height 11
click at [895, 49] on button "Massive Actions" at bounding box center [913, 45] width 83 height 19
click at [899, 44] on button "Massive Actions" at bounding box center [913, 45] width 83 height 19
click at [59, 118] on link "Competitors" at bounding box center [65, 121] width 113 height 19
click at [71, 138] on link "Monitored URLs" at bounding box center [65, 142] width 113 height 19
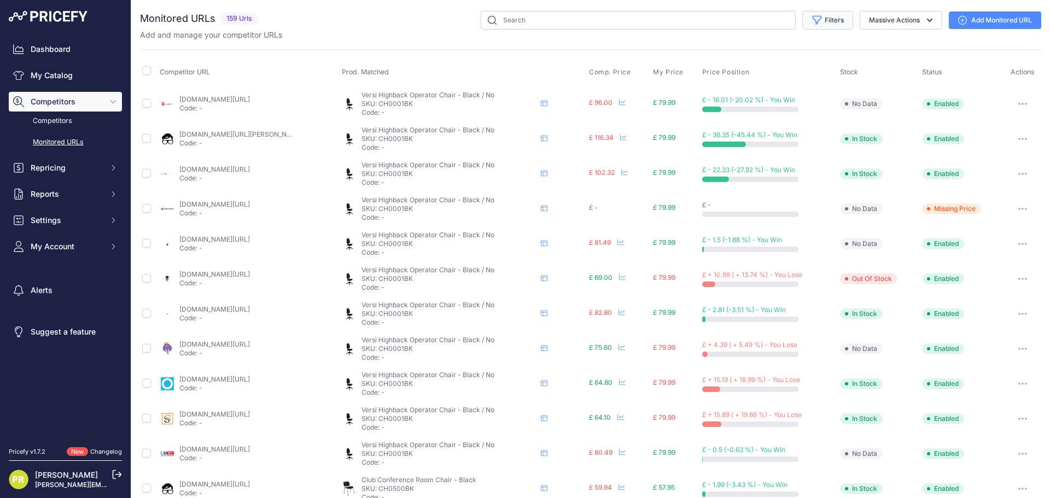
click at [837, 22] on button "Filters" at bounding box center [828, 20] width 51 height 19
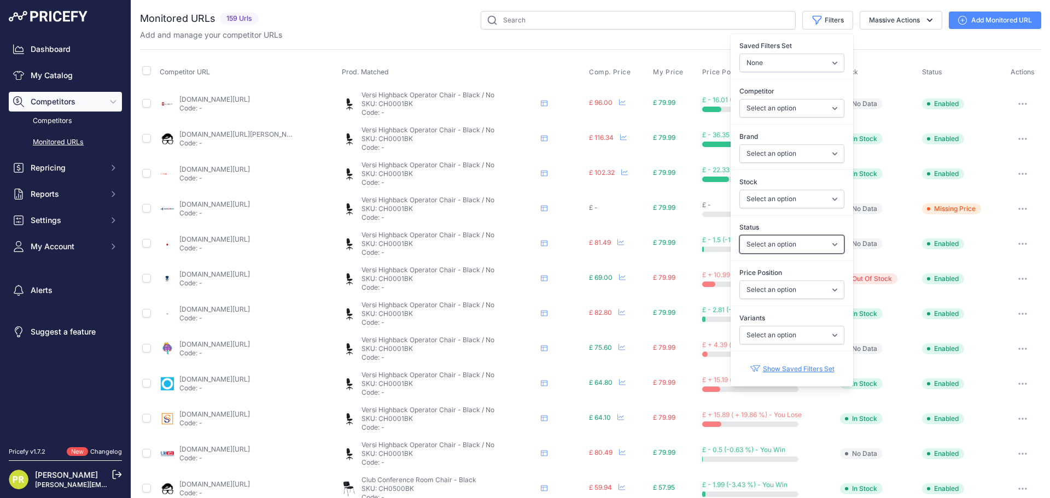
click at [771, 239] on select "Select an option Enabled Disabled In progress Scraping Failed Not Found Missing…" at bounding box center [792, 244] width 105 height 19
click at [791, 236] on select "Select an option Enabled Disabled In progress Scraping Failed Not Found Missing…" at bounding box center [792, 244] width 105 height 19
click at [786, 369] on link "Show Saved Filters Set" at bounding box center [792, 369] width 85 height 26
click at [777, 66] on select "None Competitors Cheaper Than Me Competitors Products Out Of Stock Competitors …" at bounding box center [792, 63] width 105 height 19
click at [779, 63] on select "None Competitors Cheaper Than Me Competitors Products Out Of Stock Competitors …" at bounding box center [792, 63] width 105 height 19
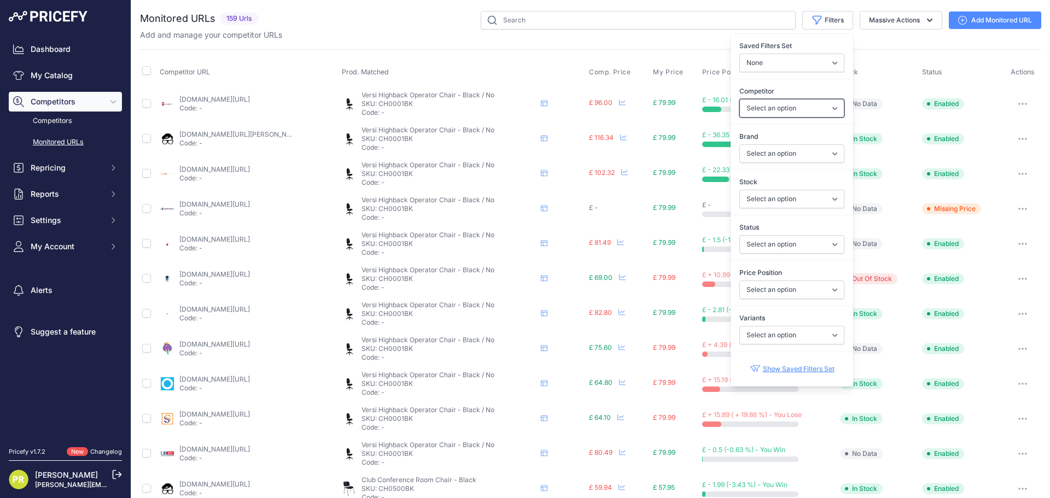
click at [756, 109] on select "Select an option chairoffice.co.uk equip4work.co.uk euroffice.co.uk furniture-w…" at bounding box center [792, 108] width 105 height 19
drag, startPoint x: 761, startPoint y: 106, endPoint x: 755, endPoint y: 107, distance: 6.1
click at [761, 106] on select "Select an option chairoffice.co.uk equip4work.co.uk euroffice.co.uk furniture-w…" at bounding box center [792, 108] width 105 height 19
click at [762, 153] on select "Select an option TC Group" at bounding box center [792, 153] width 105 height 19
click at [764, 151] on select "Select an option TC Group" at bounding box center [792, 153] width 105 height 19
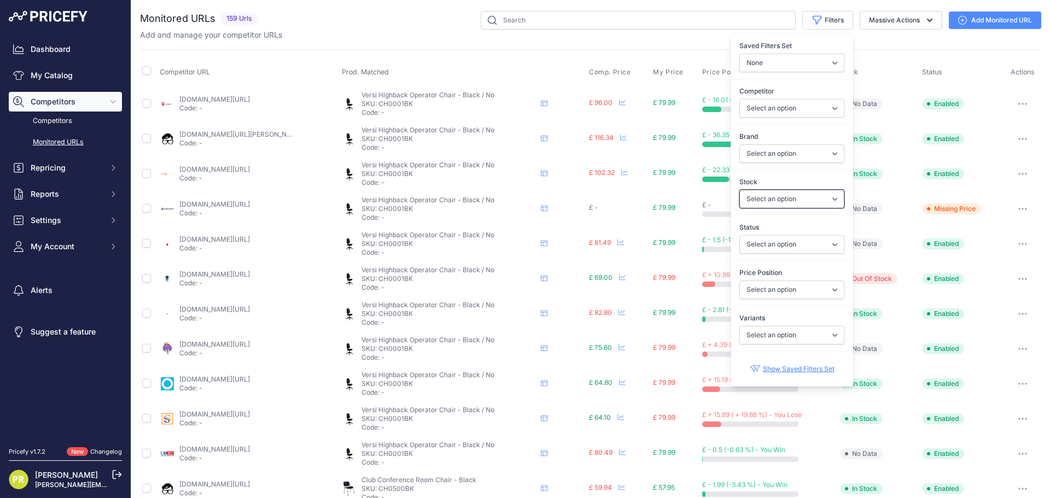
click at [751, 195] on select "Select an option In Stock Out Of Stock" at bounding box center [792, 199] width 105 height 19
click at [744, 195] on select "Select an option In Stock Out Of Stock" at bounding box center [792, 199] width 105 height 19
click at [748, 246] on select "Select an option Enabled Disabled In progress Scraping Failed Not Found Missing…" at bounding box center [792, 244] width 105 height 19
select select "4"
click at [740, 235] on select "Select an option Enabled Disabled In progress Scraping Failed Not Found Missing…" at bounding box center [792, 244] width 105 height 19
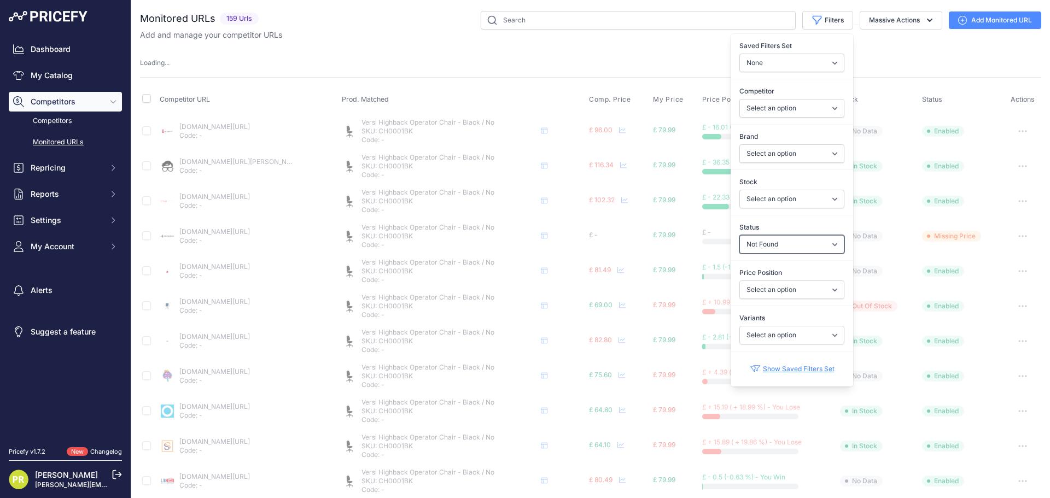
select select
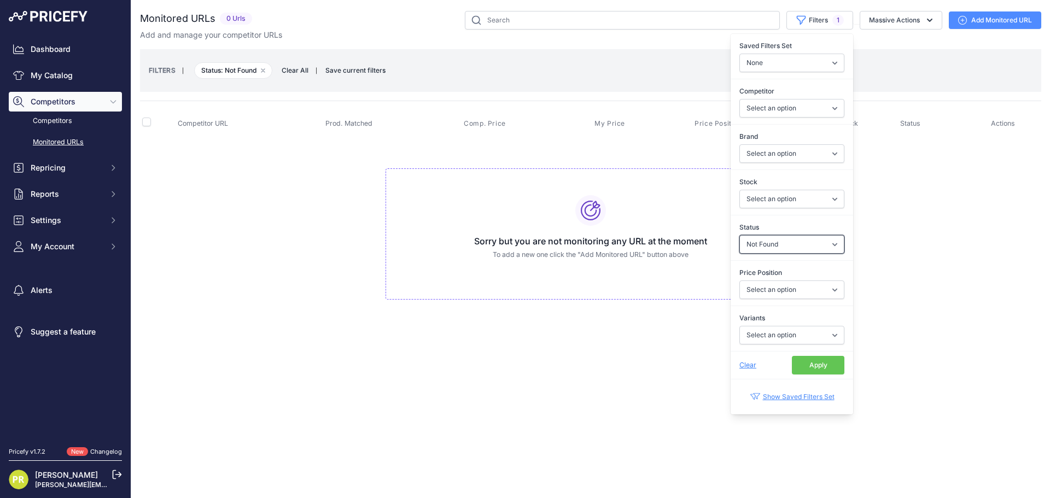
click at [791, 245] on select "Select an option Enabled Disabled In progress Scraping Failed Not Found Missing…" at bounding box center [792, 244] width 105 height 19
click at [786, 249] on select "Select an option Enabled Disabled In progress Scraping Failed Not Found Missing…" at bounding box center [792, 244] width 105 height 19
click at [787, 248] on select "Select an option Enabled Disabled In progress Scraping Failed Not Found Missing…" at bounding box center [792, 244] width 105 height 19
select select
click at [740, 235] on select "Select an option Enabled Disabled In progress Scraping Failed Not Found Missing…" at bounding box center [792, 244] width 105 height 19
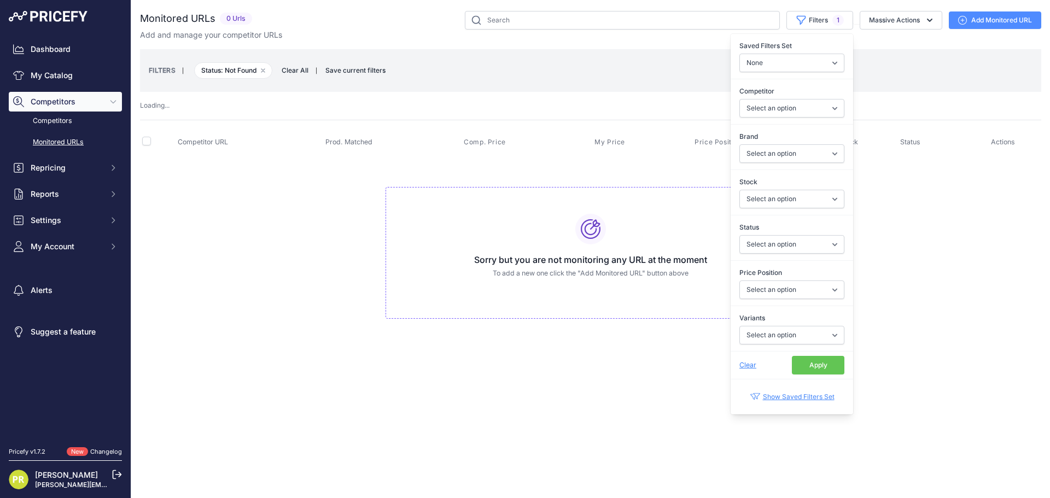
click at [880, 196] on td "Sorry but you are not monitoring any URL at the moment To add a new one click t…" at bounding box center [591, 248] width 902 height 184
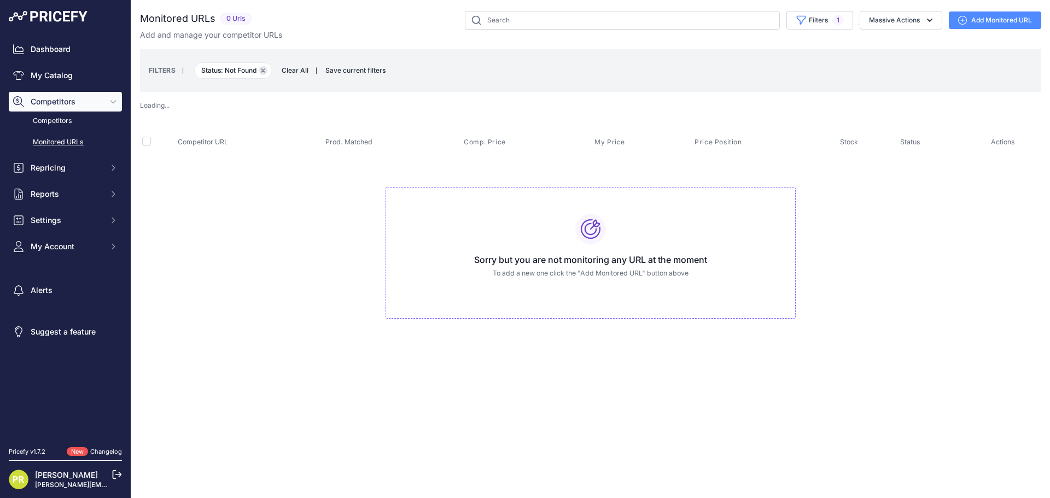
click at [263, 69] on icon "button" at bounding box center [263, 70] width 3 height 3
click at [293, 72] on span "Clear All" at bounding box center [295, 70] width 38 height 11
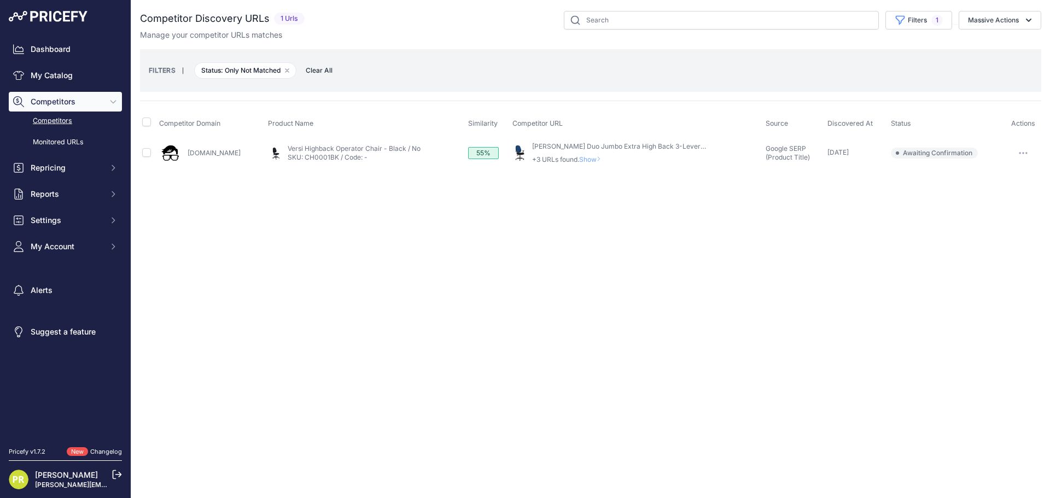
click at [1023, 149] on button "button" at bounding box center [1024, 153] width 22 height 15
click at [994, 210] on button "Report Incorrect Match" at bounding box center [995, 211] width 90 height 18
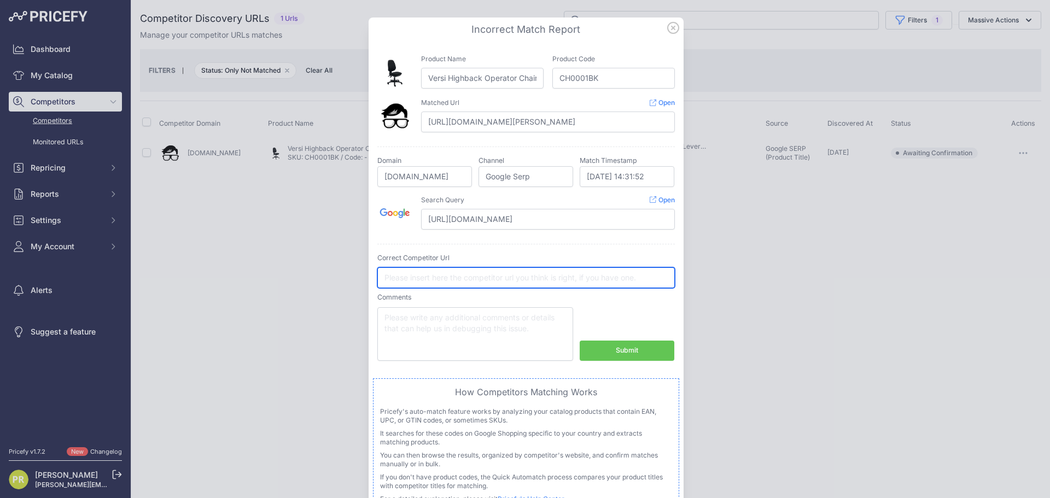
click at [535, 276] on input "text" at bounding box center [527, 278] width 298 height 21
paste input "[URL][DOMAIN_NAME]"
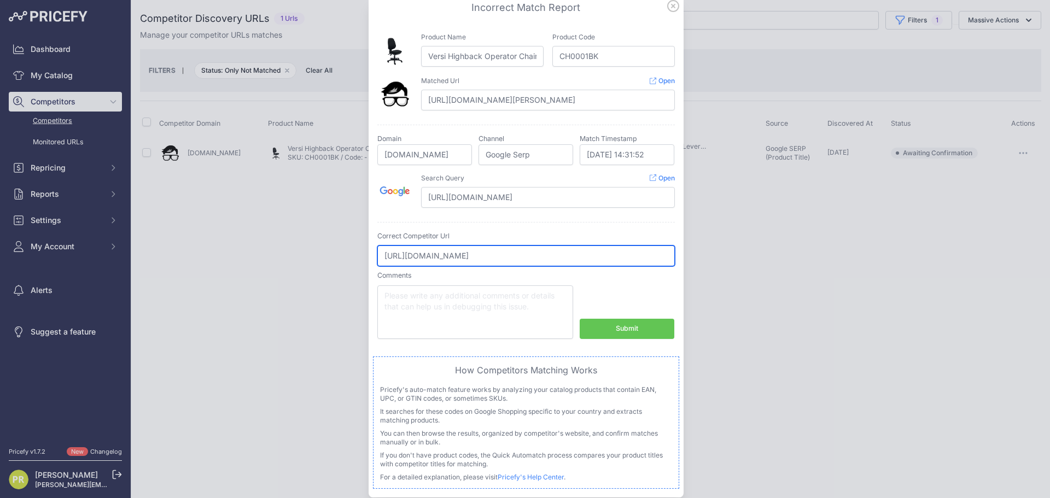
scroll to position [39, 0]
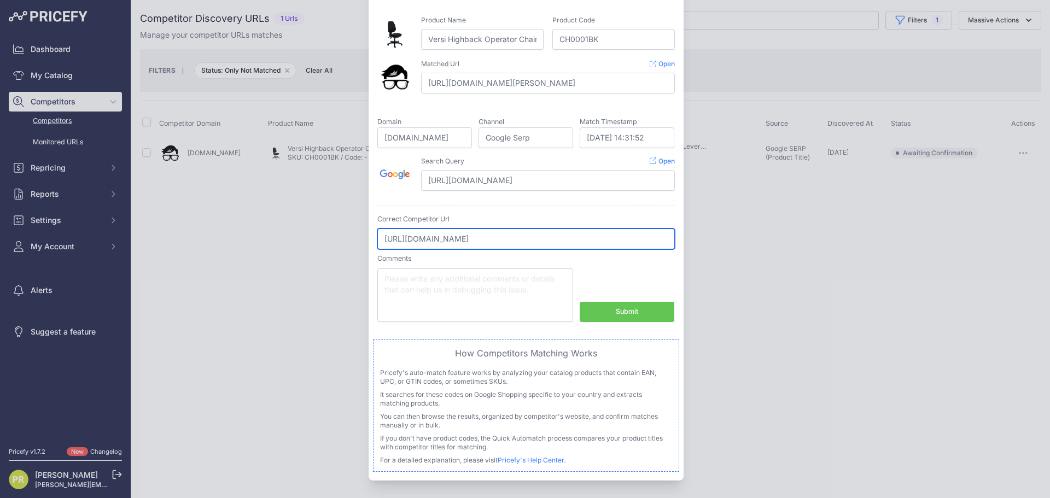
type input "[URL][DOMAIN_NAME]"
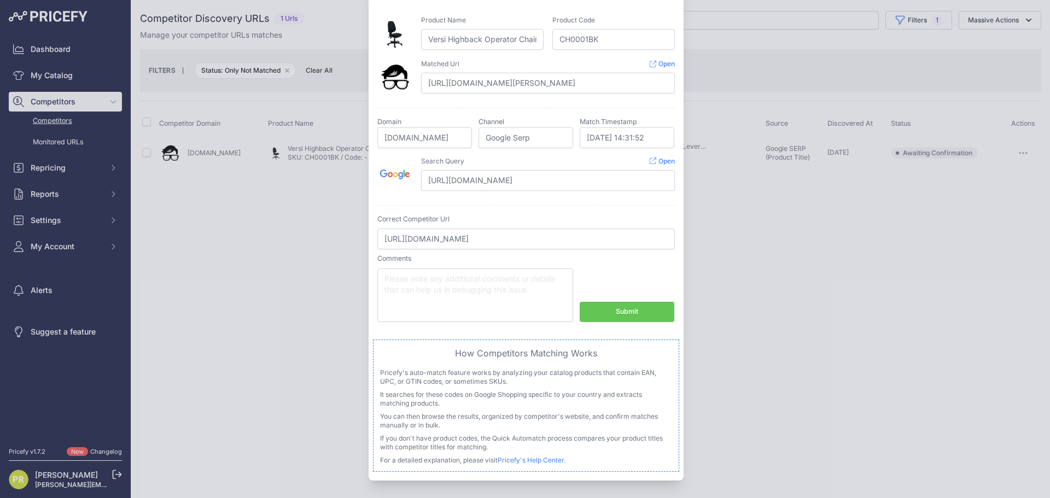
click at [610, 312] on button "Submit" at bounding box center [627, 312] width 95 height 20
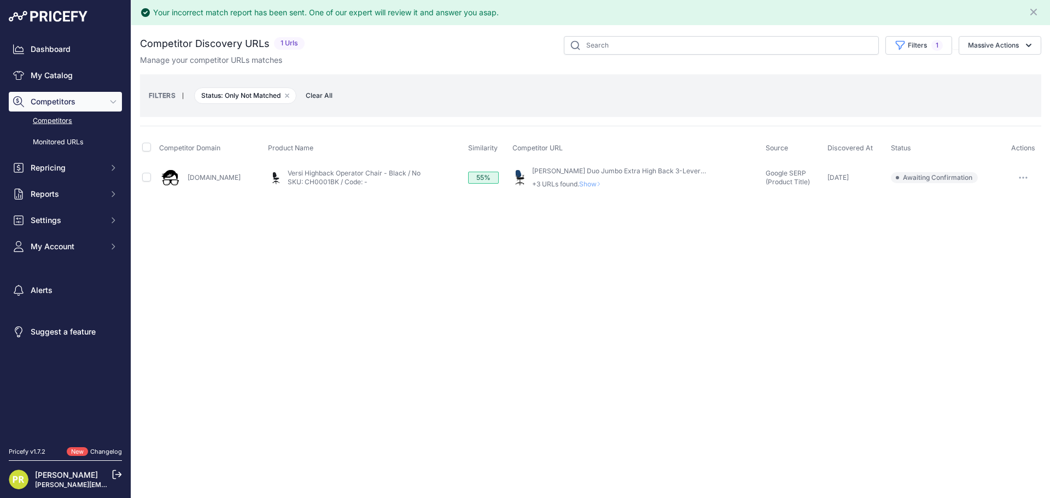
click at [1025, 179] on icon "button" at bounding box center [1023, 178] width 9 height 2
click at [988, 219] on button "Exclude match" at bounding box center [995, 219] width 90 height 18
click at [1011, 176] on div at bounding box center [1022, 177] width 34 height 15
click at [1025, 178] on icon "button" at bounding box center [1025, 177] width 1 height 1
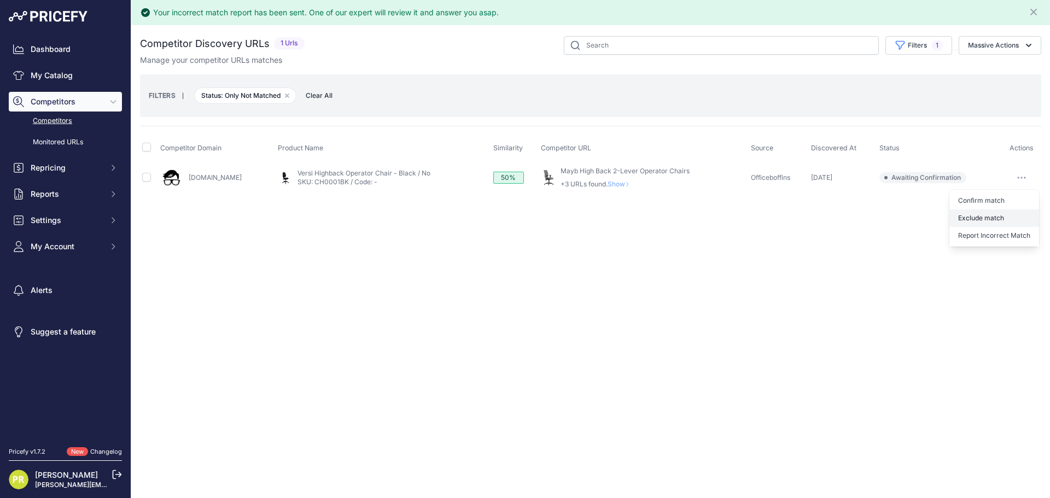
click at [989, 218] on button "Exclude match" at bounding box center [995, 219] width 90 height 18
click at [1034, 176] on div at bounding box center [1022, 177] width 34 height 15
click at [1031, 176] on button "button" at bounding box center [1022, 177] width 22 height 15
click at [994, 213] on button "Exclude match" at bounding box center [995, 219] width 90 height 18
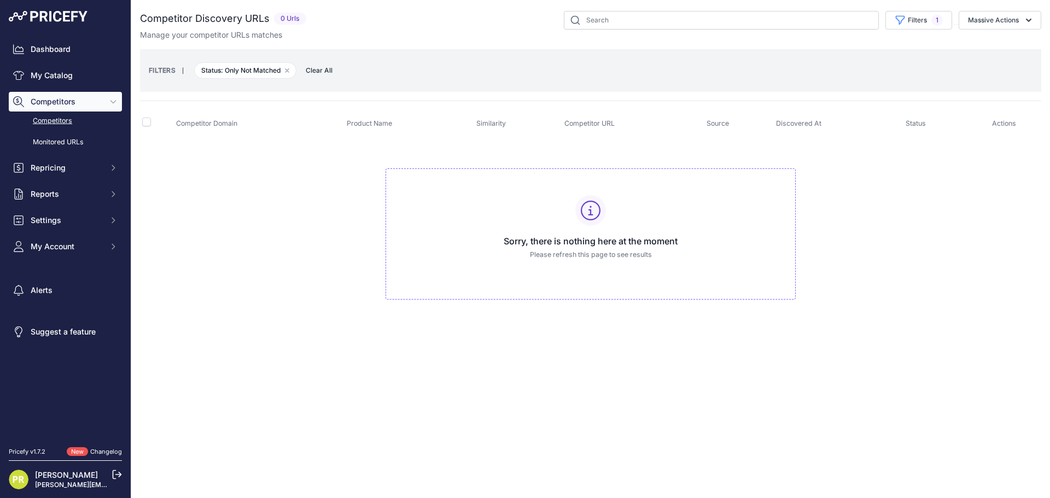
click at [49, 124] on link "Competitors" at bounding box center [65, 121] width 113 height 19
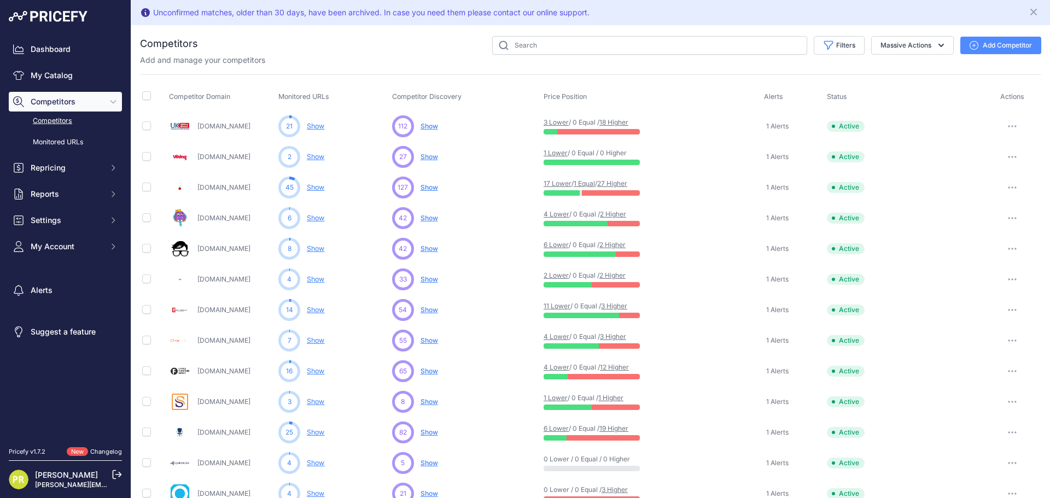
click at [431, 252] on span "Show" at bounding box center [430, 249] width 18 height 8
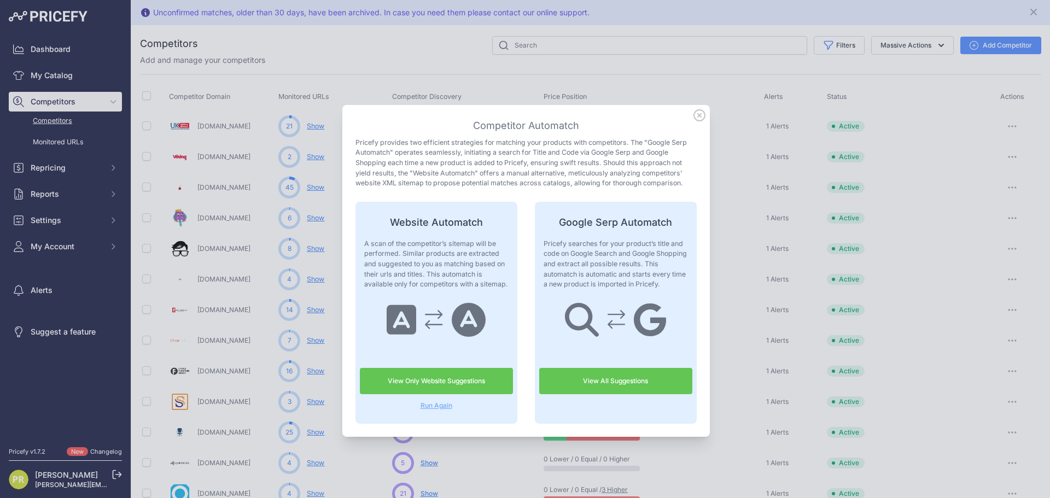
click at [696, 120] on icon at bounding box center [699, 115] width 11 height 11
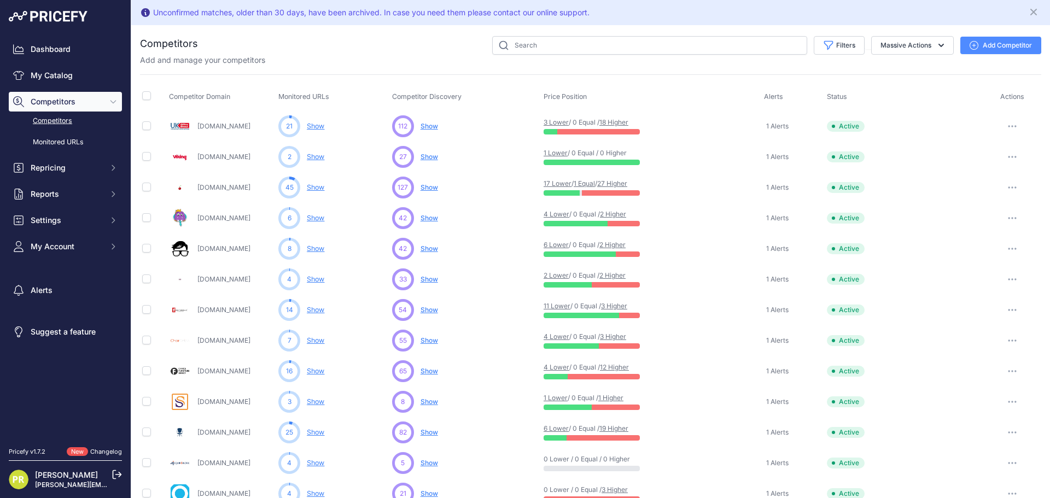
click at [312, 249] on link "Show" at bounding box center [316, 249] width 18 height 8
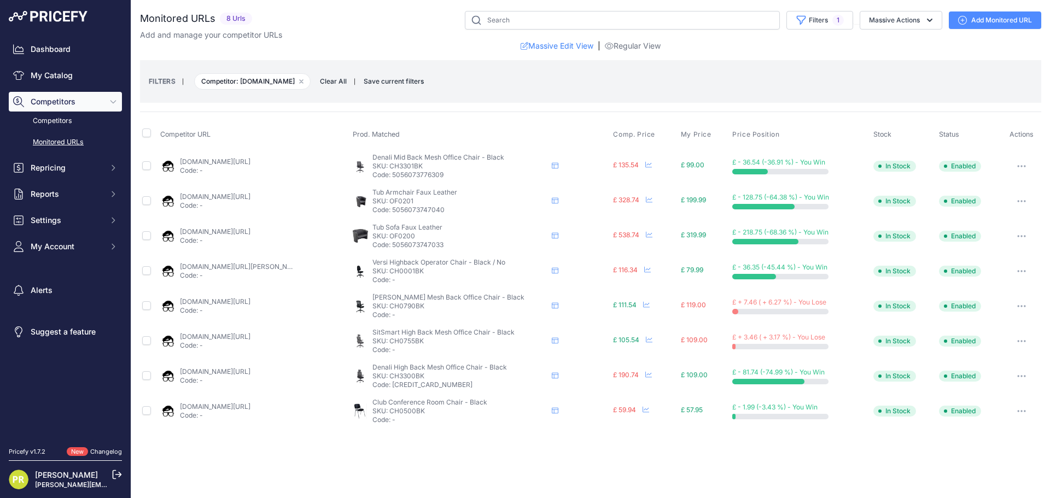
click at [1022, 270] on icon "button" at bounding box center [1022, 271] width 9 height 2
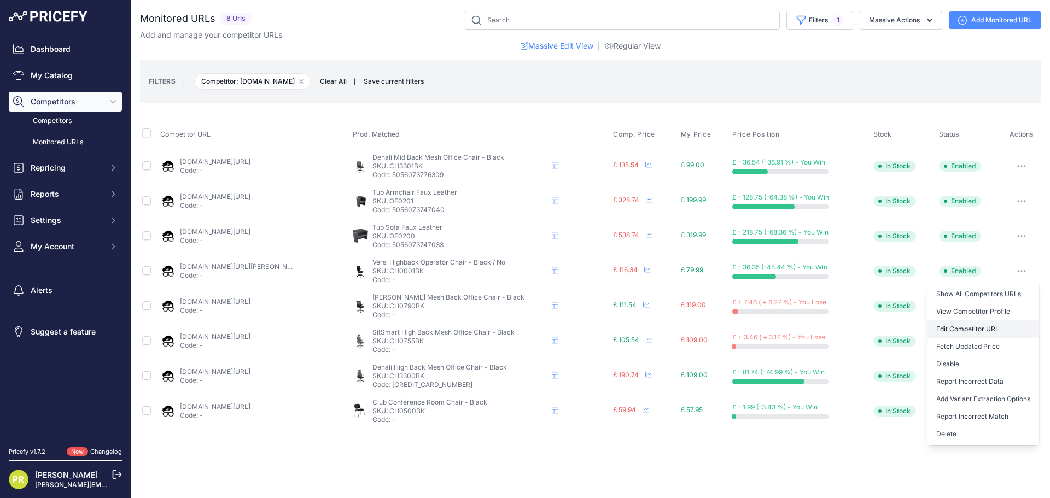
click at [978, 329] on link "Edit Competitor URL" at bounding box center [984, 330] width 112 height 18
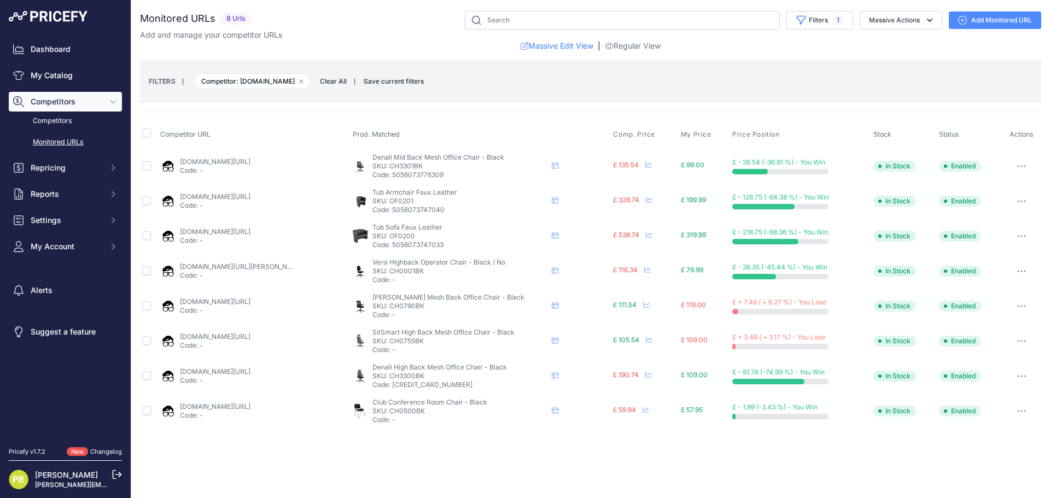
click at [251, 405] on link "officeboffins.co.uk/club-black-frame-stacking-conference-chairs.html?prirule_jd…" at bounding box center [215, 407] width 71 height 8
click at [1020, 411] on icon "button" at bounding box center [1022, 411] width 9 height 2
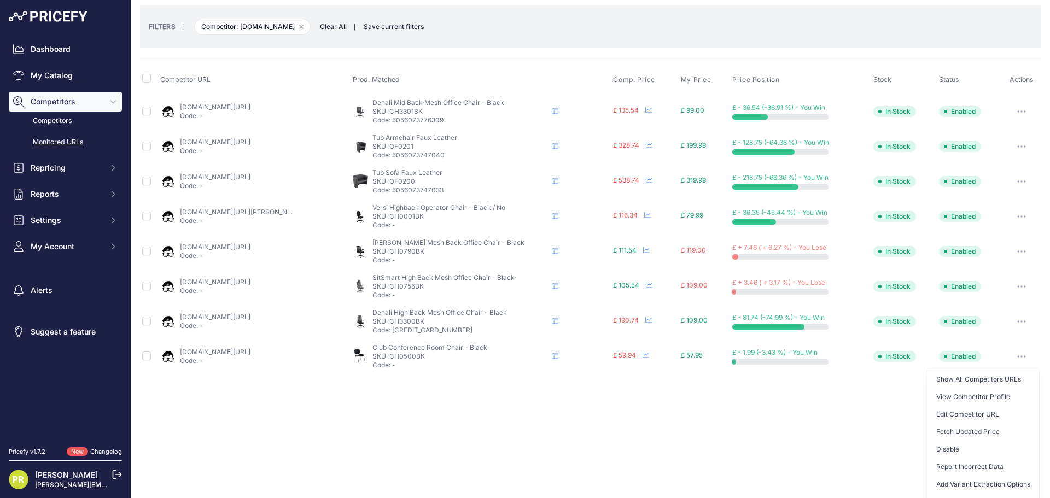
click at [812, 419] on div "Close You are not connected to the internet." at bounding box center [590, 194] width 919 height 498
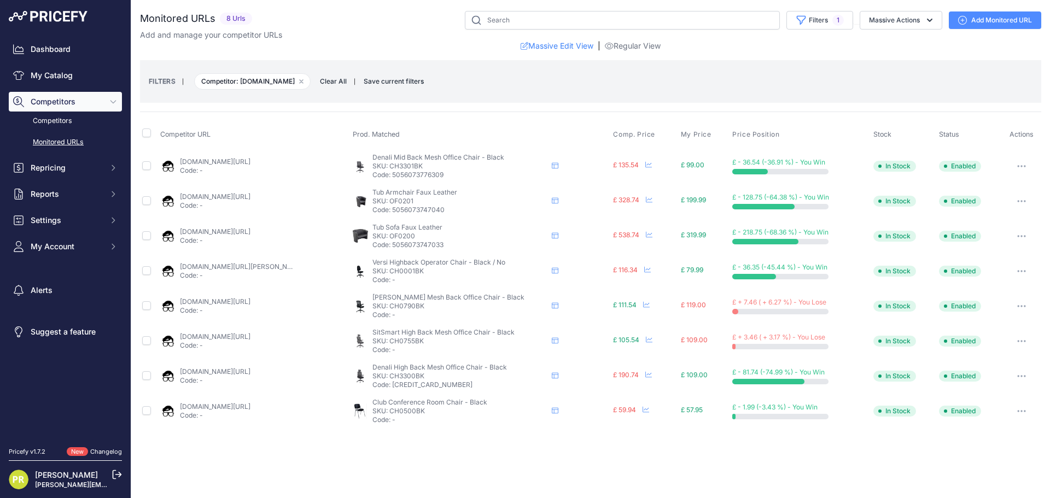
click at [1029, 309] on button "button" at bounding box center [1022, 306] width 22 height 15
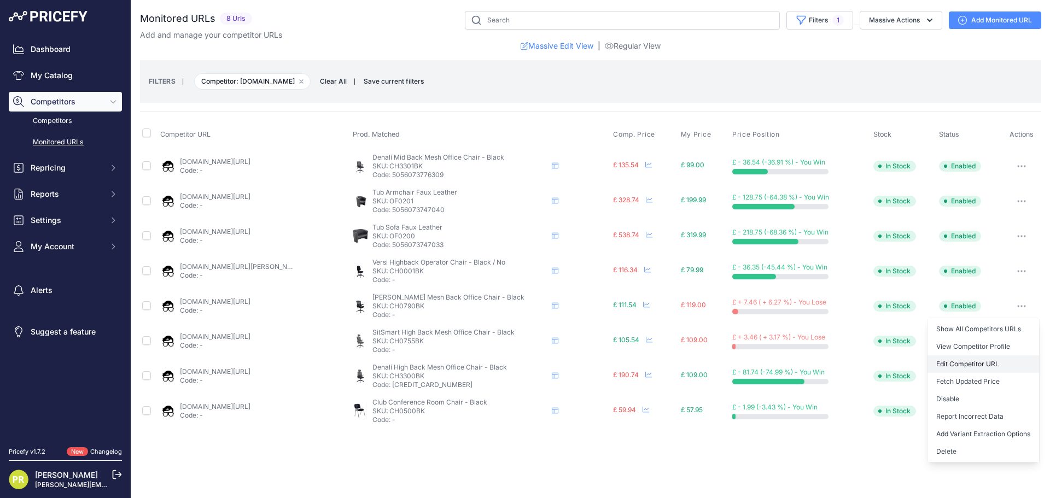
click at [984, 366] on link "Edit Competitor URL" at bounding box center [984, 365] width 112 height 18
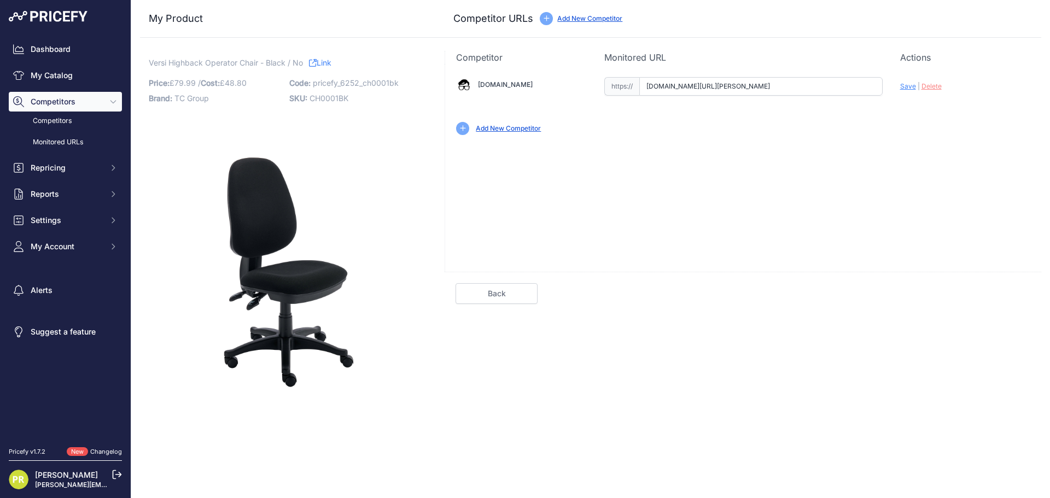
click at [741, 86] on input "[DOMAIN_NAME][URL][PERSON_NAME]" at bounding box center [761, 86] width 243 height 19
paste input "[URL][DOMAIN_NAME]"
click at [909, 86] on span "Save" at bounding box center [909, 86] width 16 height 8
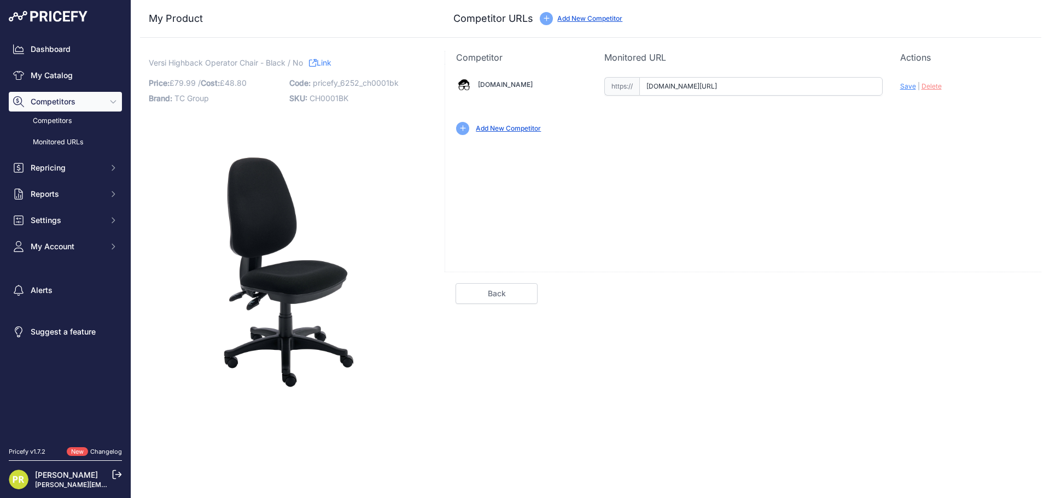
type input "[URL][DOMAIN_NAME]"
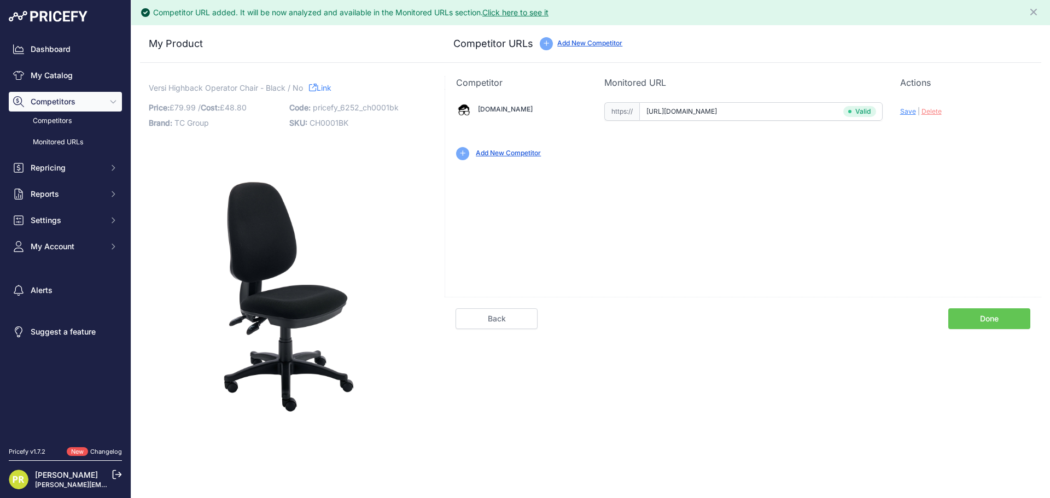
click at [1001, 316] on link "Done" at bounding box center [990, 319] width 82 height 21
click at [974, 320] on link "Done" at bounding box center [990, 319] width 82 height 21
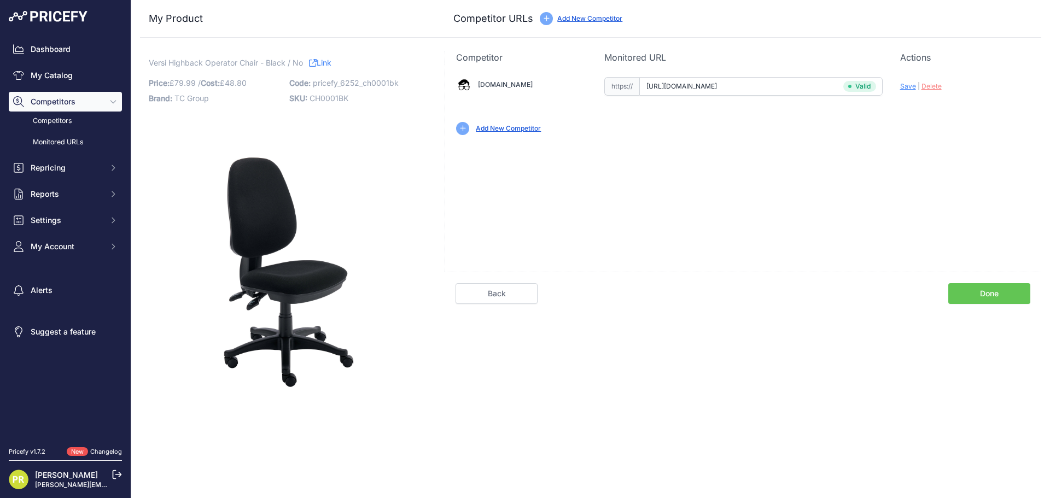
click at [508, 294] on link "Back" at bounding box center [497, 293] width 82 height 21
click at [481, 298] on link "Back" at bounding box center [497, 293] width 82 height 21
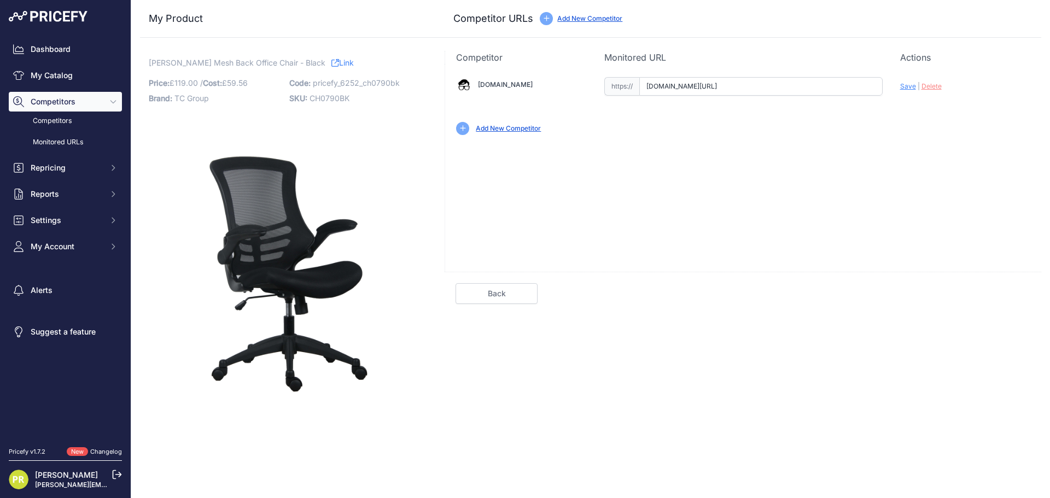
click at [687, 89] on input "[DOMAIN_NAME][URL]" at bounding box center [761, 86] width 243 height 19
click at [687, 89] on input "www.officeboffins.co.uk/neptune-mesh-office-chair.html?prirule_jdsnikfkfjsd=6252" at bounding box center [761, 86] width 243 height 19
paste input "https://www.officeboffins.co.uk/marlos-mesh-office-chairs.html"
drag, startPoint x: 745, startPoint y: 180, endPoint x: 800, endPoint y: 161, distance: 58.5
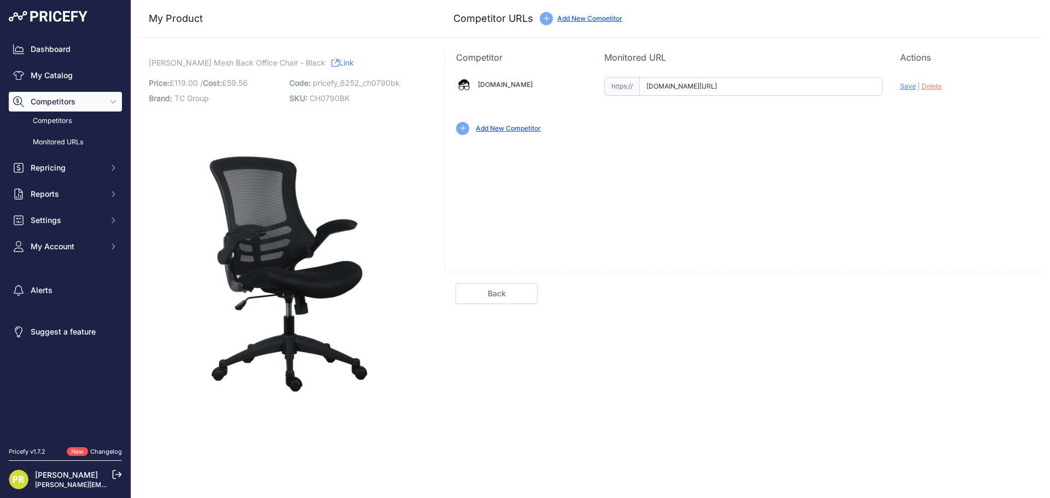
click at [745, 180] on div "Chairoffice.co.uk Valid Invalid Save | Delete |" at bounding box center [743, 168] width 597 height 208
click at [905, 88] on span "Save" at bounding box center [909, 86] width 16 height 8
type input "[URL][DOMAIN_NAME]"
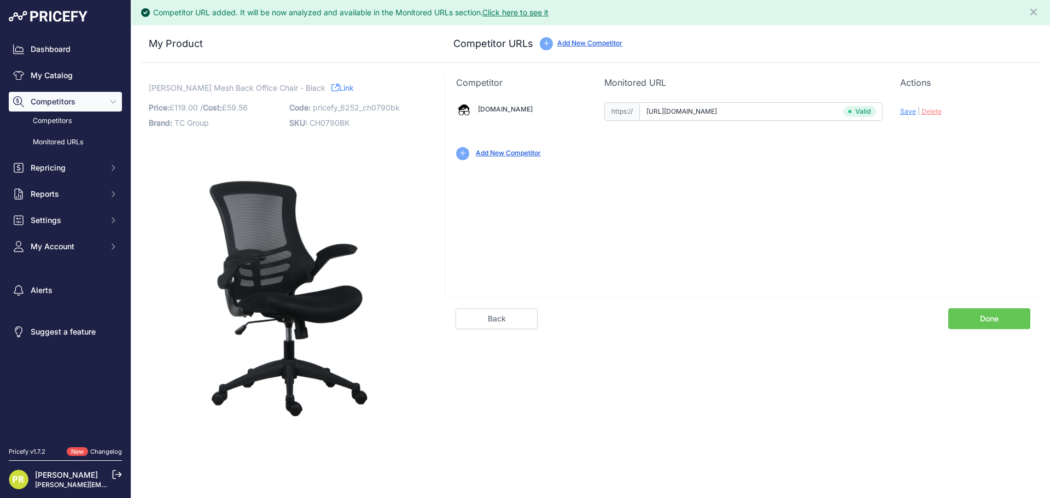
click at [984, 317] on link "Done" at bounding box center [990, 319] width 82 height 21
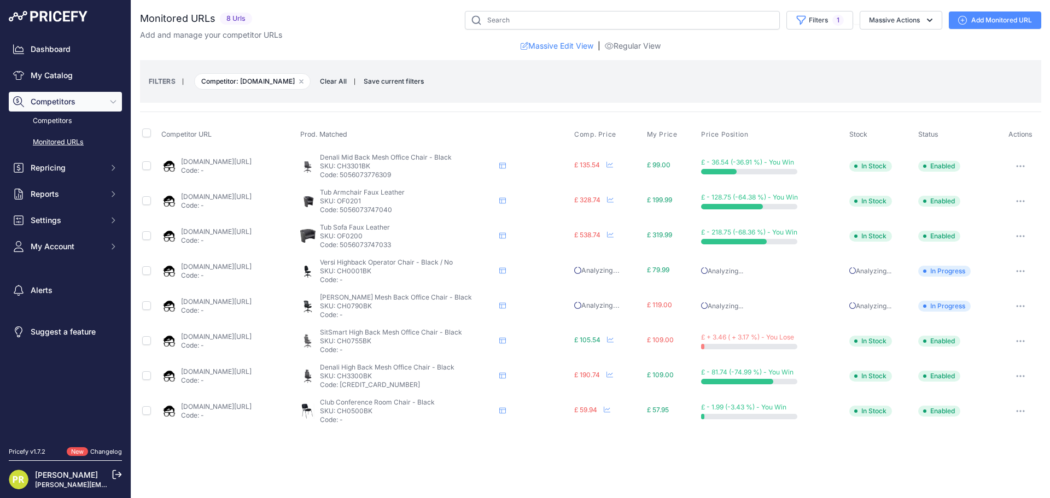
click at [244, 83] on span "Competitor: [DOMAIN_NAME] Remove filter option" at bounding box center [252, 81] width 117 height 16
click at [304, 80] on icon "button" at bounding box center [301, 81] width 4 height 4
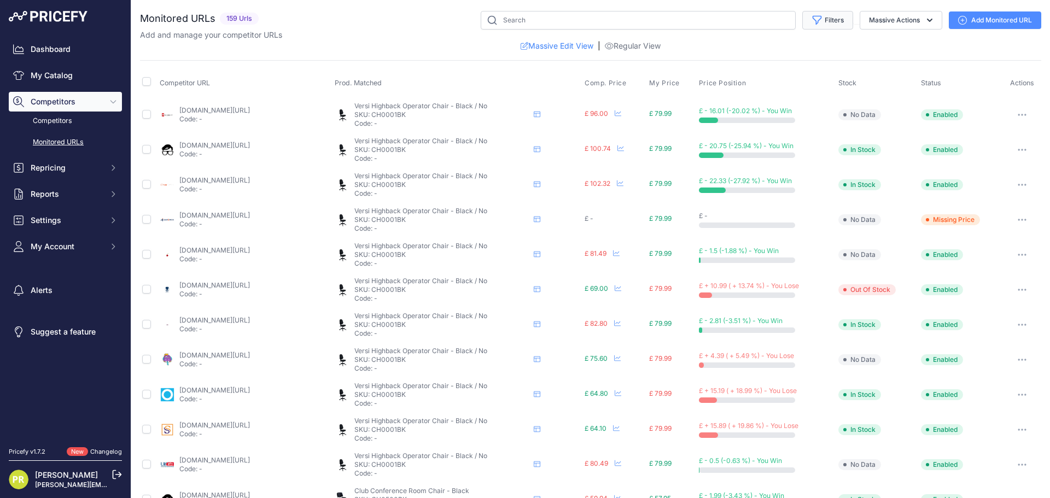
click at [829, 26] on button "Filters" at bounding box center [828, 20] width 51 height 19
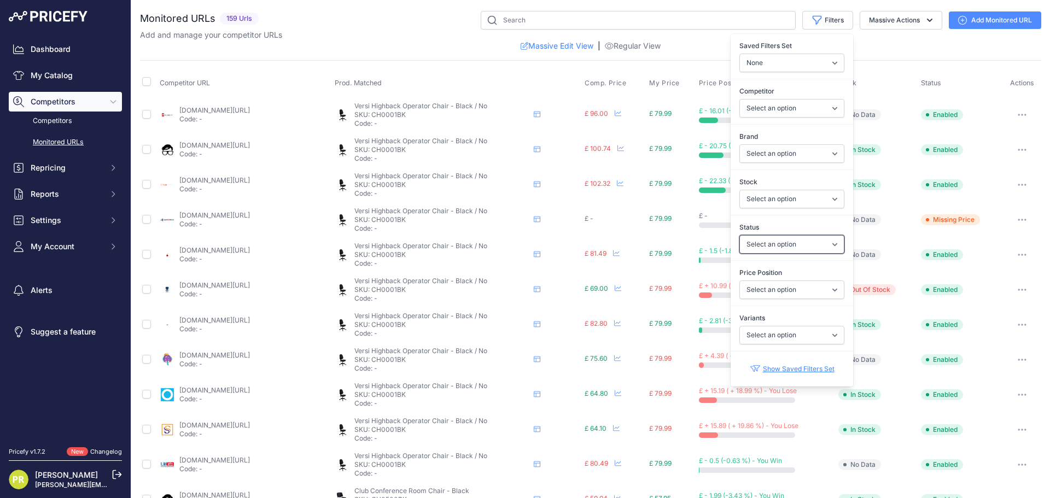
click at [804, 241] on select "Select an option Enabled Disabled In progress Scraping Failed Not Found Missing…" at bounding box center [792, 244] width 105 height 19
drag, startPoint x: 804, startPoint y: 243, endPoint x: 803, endPoint y: 227, distance: 16.0
click at [804, 243] on select "Select an option Enabled Disabled In progress Scraping Failed Not Found Missing…" at bounding box center [792, 244] width 105 height 19
click at [819, 104] on select "Select an option viking-direct.co.uk euroffice.co.uk officemonster.co.uk office…" at bounding box center [792, 108] width 105 height 19
select select "13180"
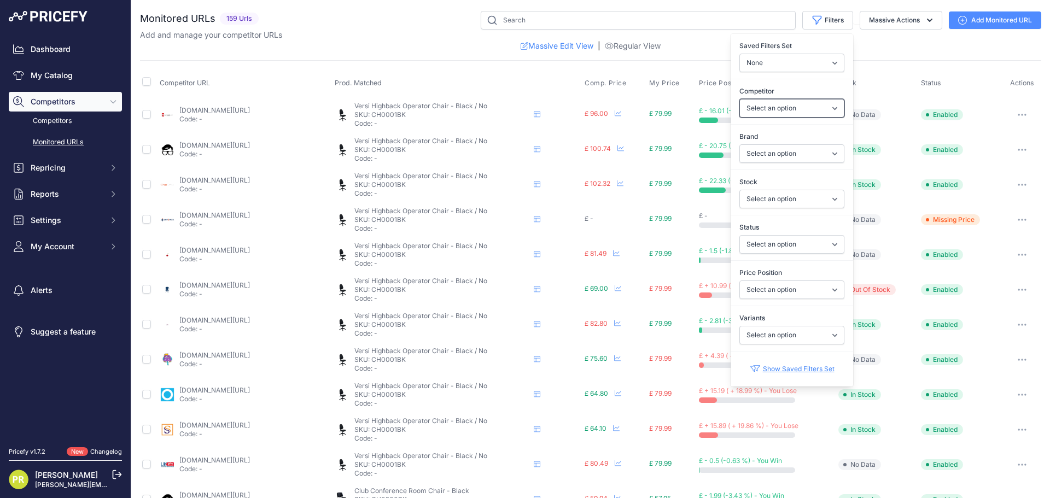
click at [740, 99] on select "Select an option viking-direct.co.uk euroffice.co.uk officemonster.co.uk office…" at bounding box center [792, 108] width 105 height 19
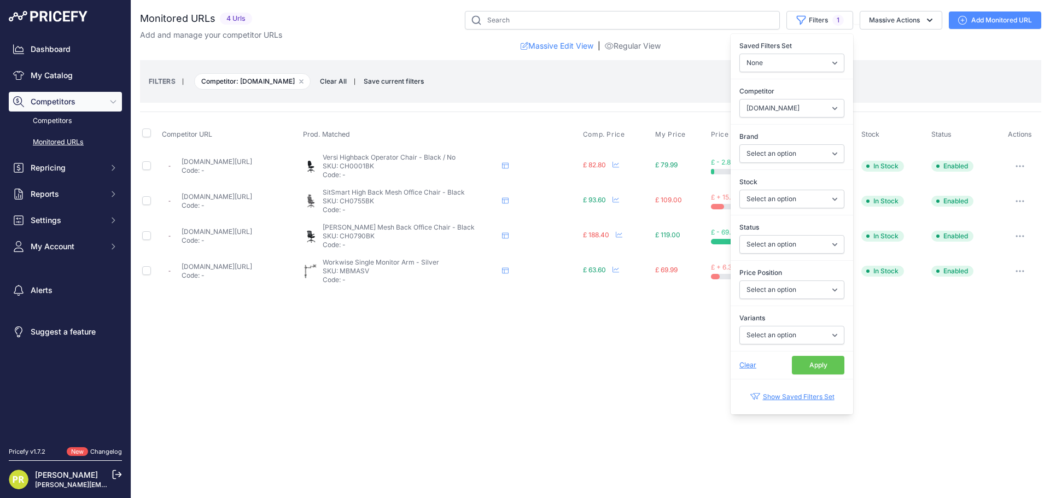
click at [421, 47] on div "Massive Edit View | Regular View" at bounding box center [591, 45] width 902 height 11
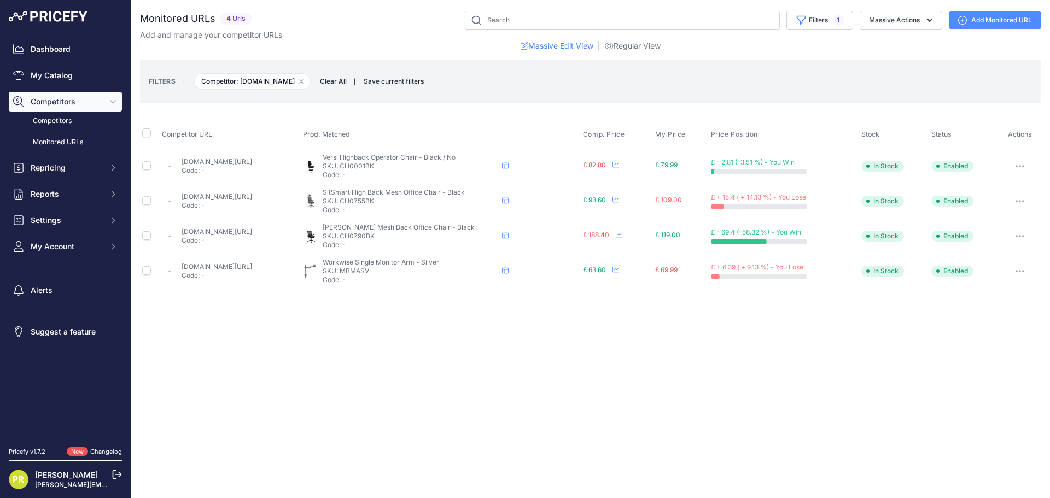
click at [1023, 172] on button "button" at bounding box center [1020, 166] width 22 height 15
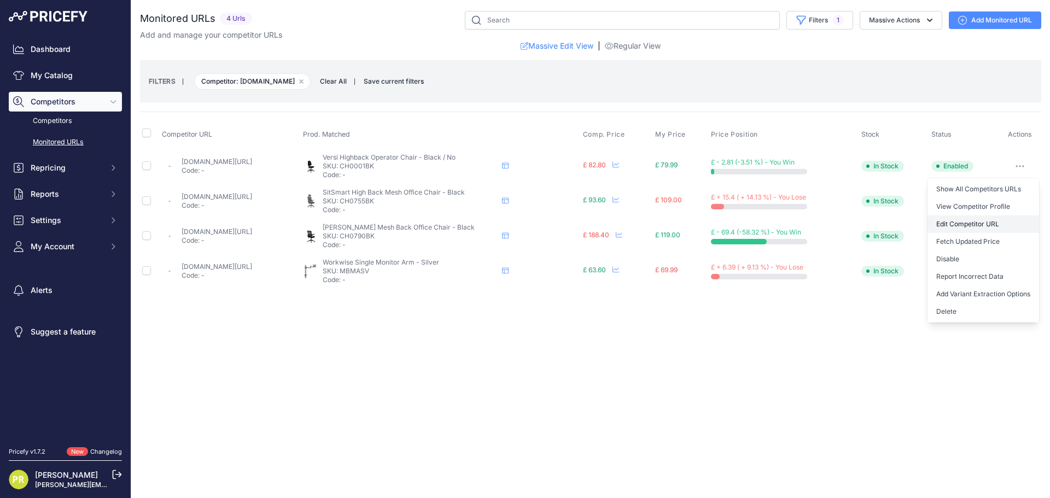
click at [992, 222] on link "Edit Competitor URL" at bounding box center [984, 225] width 112 height 18
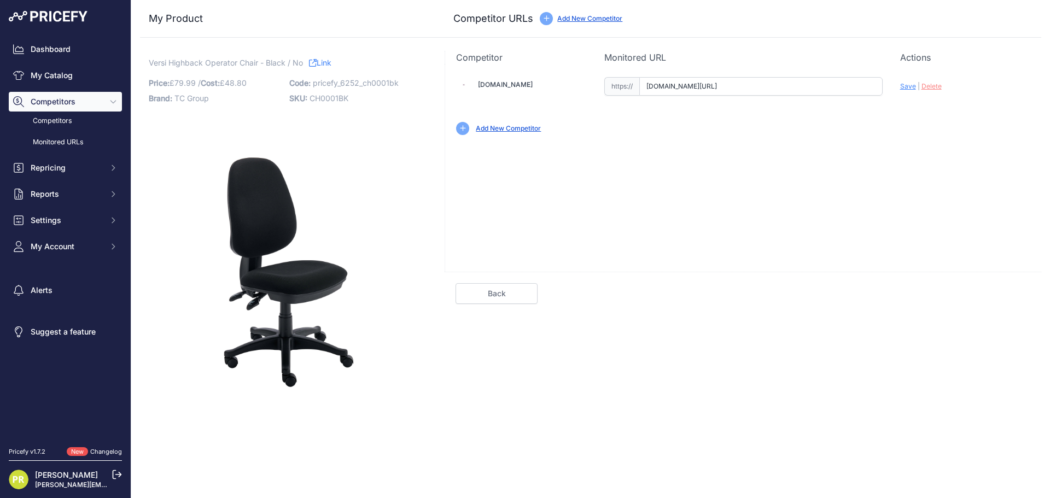
click at [690, 92] on input "[DOMAIN_NAME][URL]" at bounding box center [761, 86] width 243 height 19
paste input "[URL][DOMAIN_NAME]"
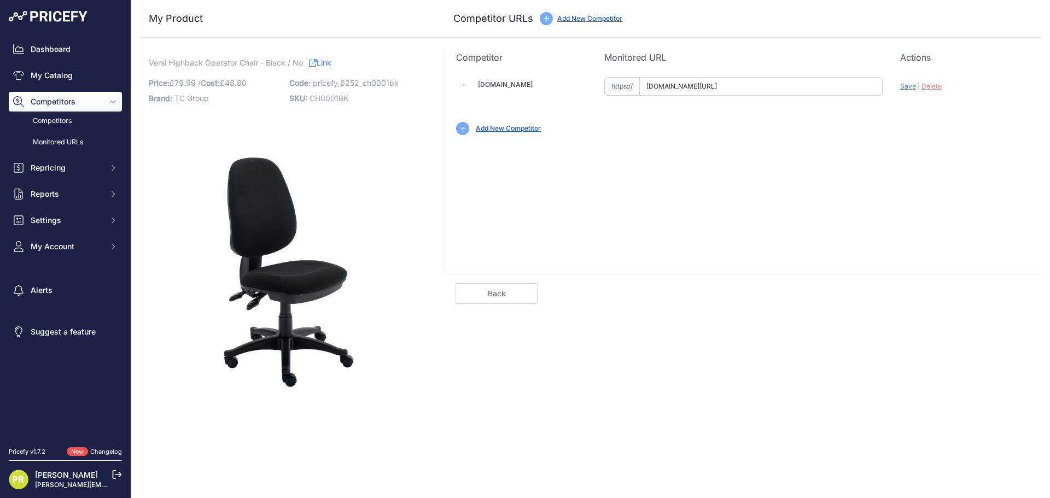
click at [910, 89] on span "Save" at bounding box center [909, 86] width 16 height 8
type input "[URL][DOMAIN_NAME]"
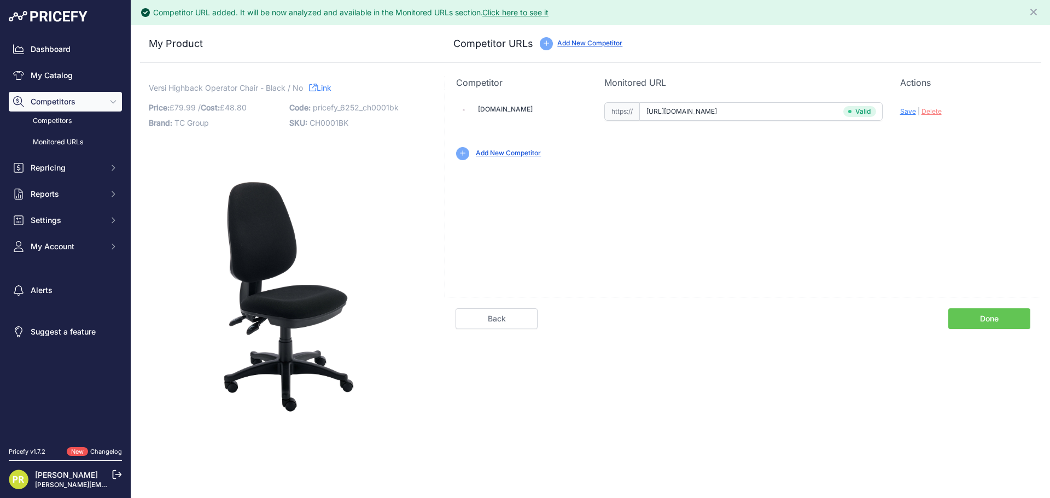
click at [978, 315] on link "Done" at bounding box center [990, 319] width 82 height 21
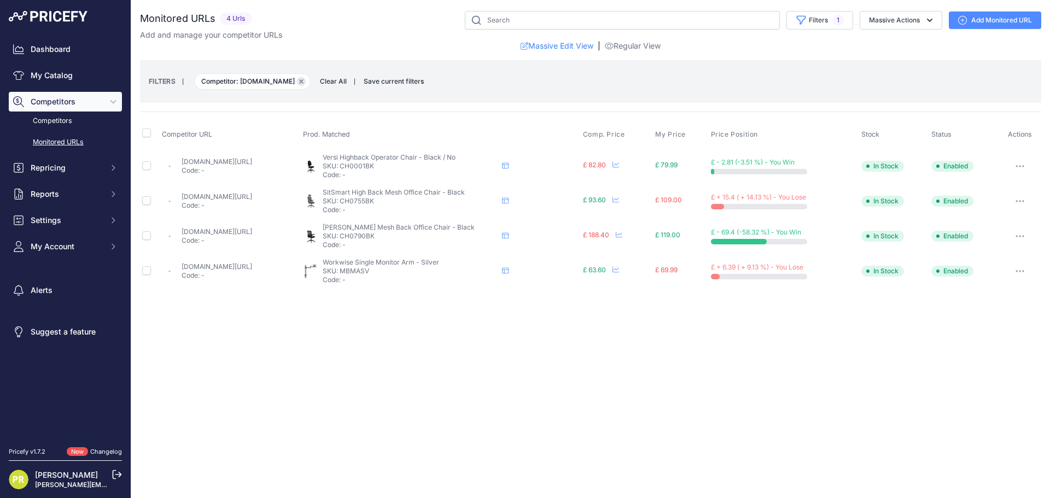
click at [306, 82] on button "Remove filter option" at bounding box center [301, 81] width 9 height 9
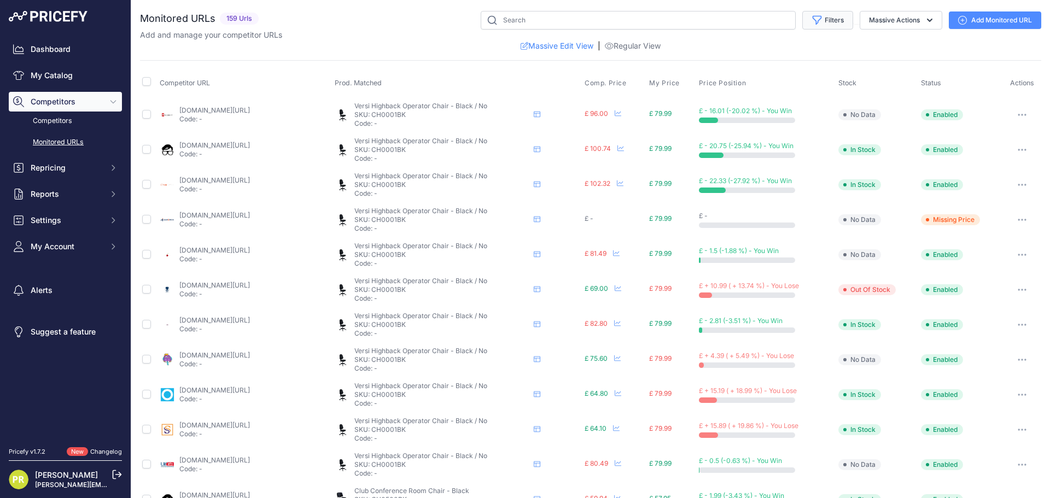
click at [808, 28] on button "Filters" at bounding box center [828, 20] width 51 height 19
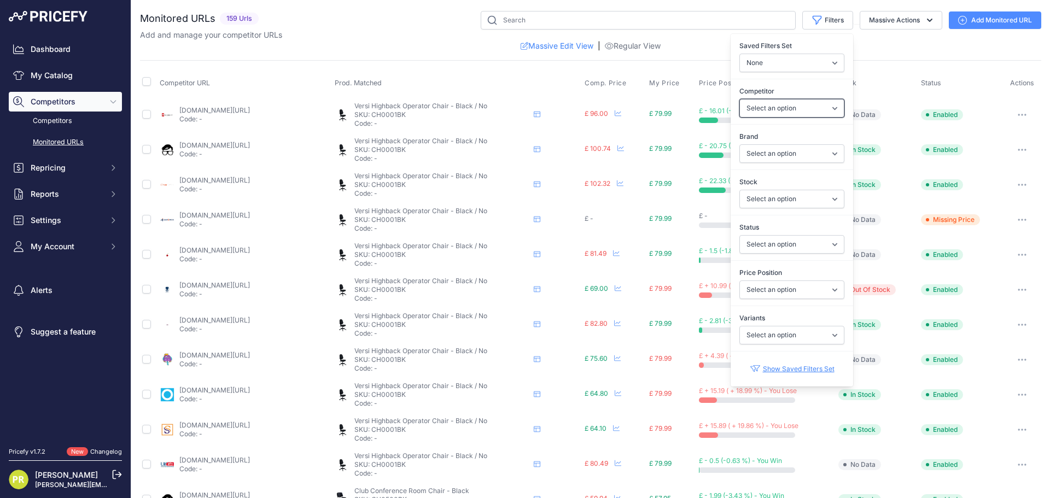
click at [792, 105] on select "Select an option viking-direct.co.uk euroffice.co.uk officemonster.co.uk office…" at bounding box center [792, 108] width 105 height 19
select select "17994"
click at [740, 99] on select "Select an option viking-direct.co.uk euroffice.co.uk officemonster.co.uk office…" at bounding box center [792, 108] width 105 height 19
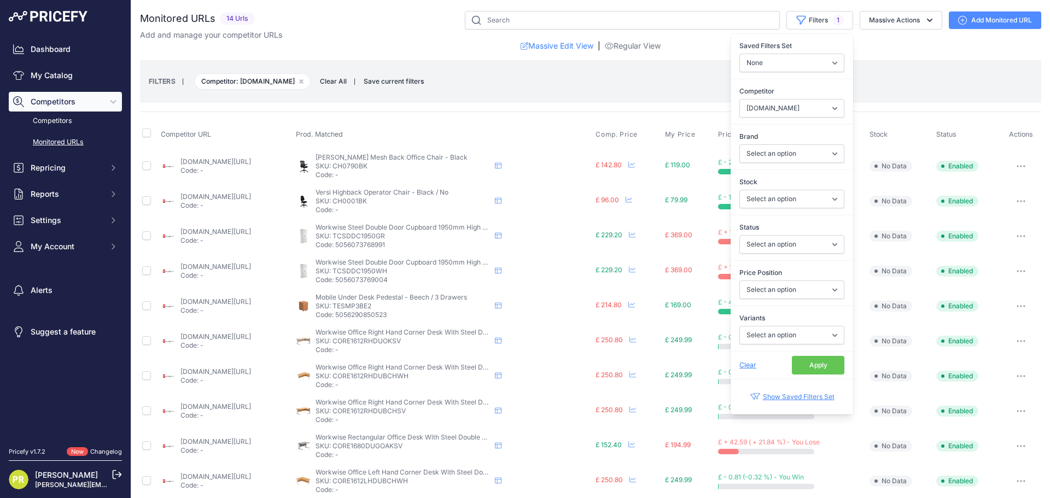
click at [687, 89] on div "FILTERS | Competitor: furniture-work.co.uk Remove filter option Clear All | Sav…" at bounding box center [591, 82] width 884 height 30
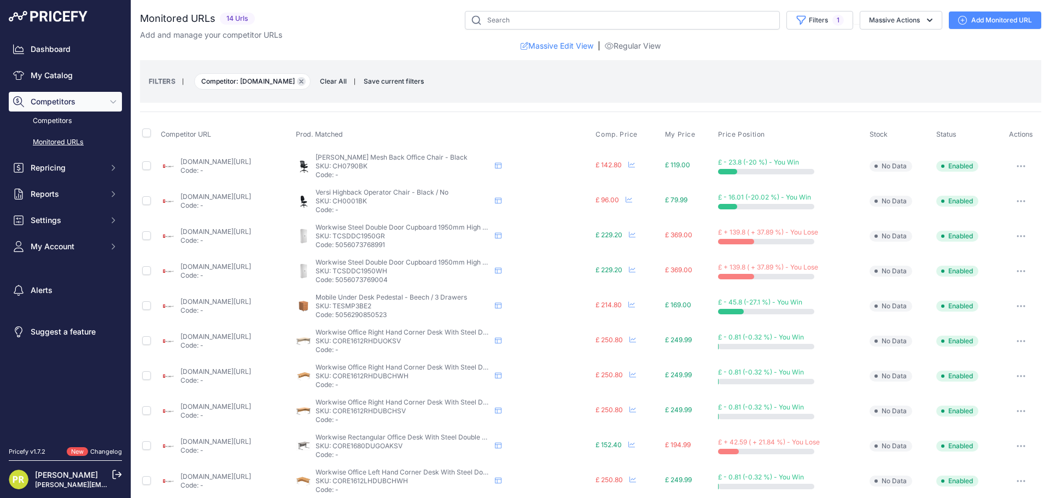
click at [306, 78] on button "Remove filter option" at bounding box center [301, 81] width 9 height 9
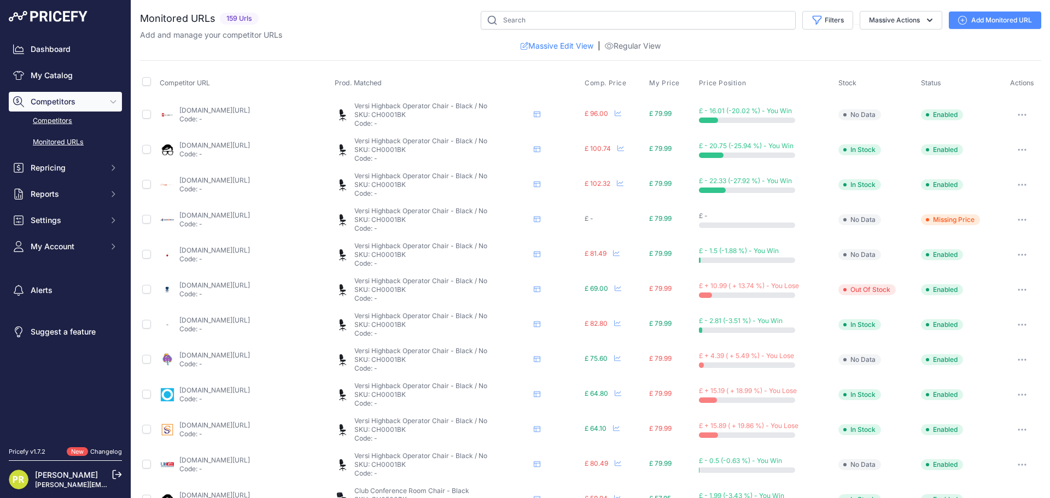
click at [79, 124] on link "Competitors" at bounding box center [65, 121] width 113 height 19
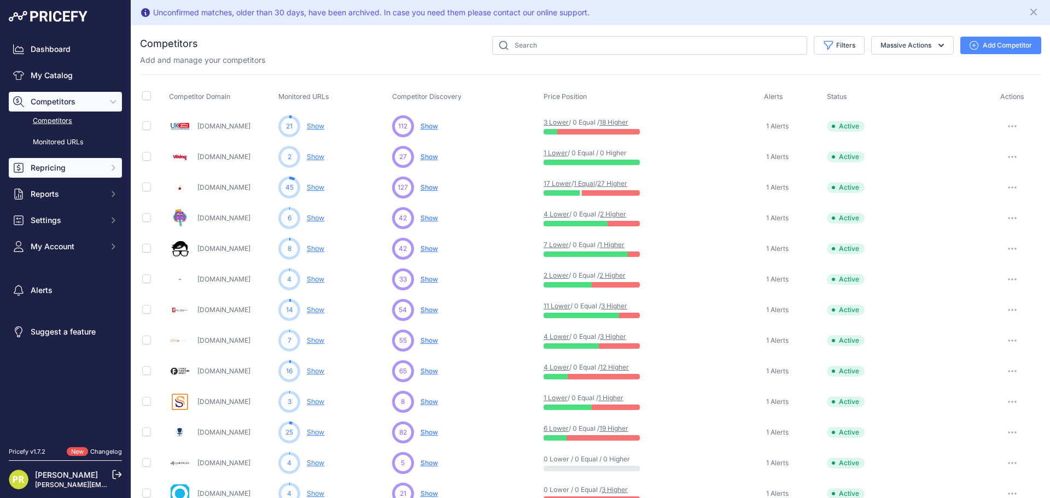
click at [46, 166] on span "Repricing" at bounding box center [67, 167] width 72 height 11
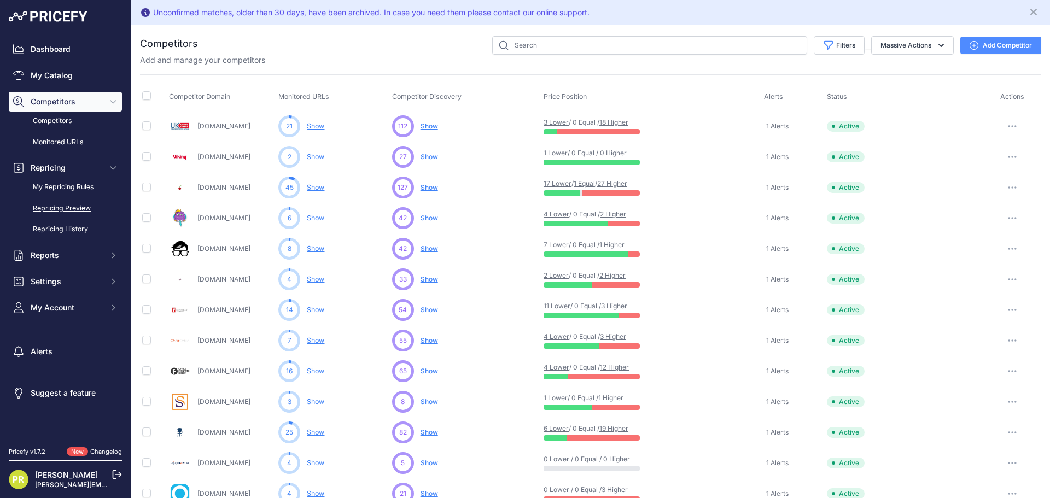
click at [62, 204] on link "Repricing Preview" at bounding box center [65, 208] width 113 height 19
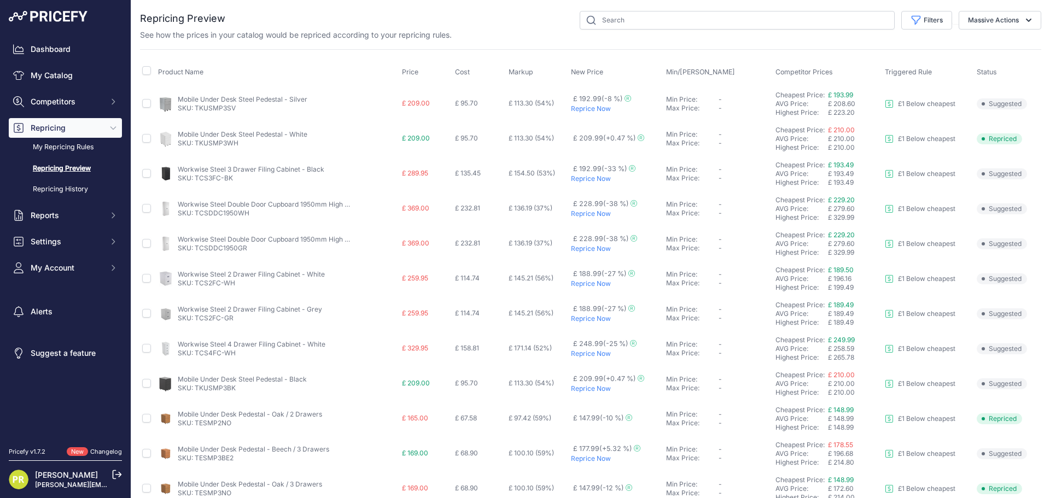
click at [209, 109] on link "SKU: TKUSMP3SV" at bounding box center [207, 108] width 58 height 8
drag, startPoint x: 240, startPoint y: 112, endPoint x: 196, endPoint y: 108, distance: 43.3
click at [196, 108] on p "SKU: TKUSMP3SV" at bounding box center [243, 108] width 130 height 9
copy link "TKUSMP3SV"
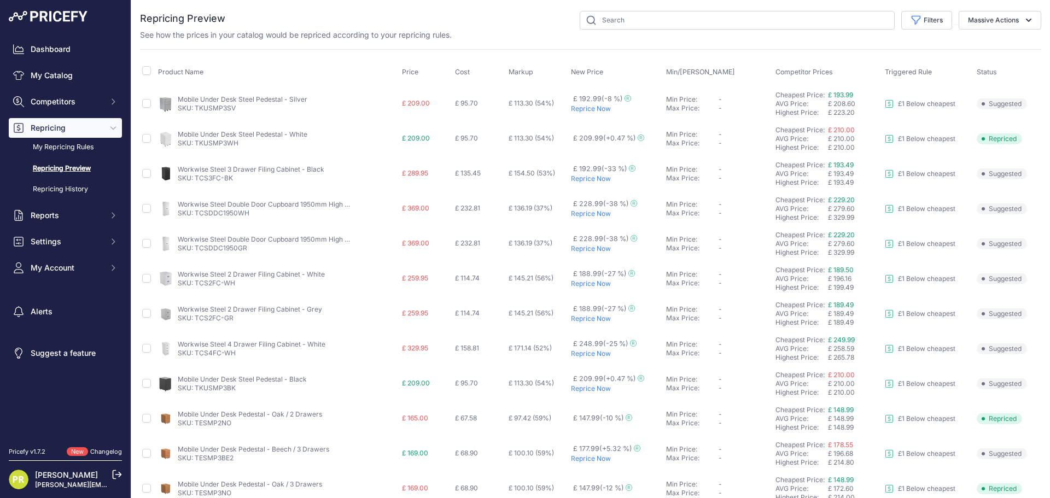
click at [584, 107] on p "Reprice Now" at bounding box center [616, 109] width 91 height 9
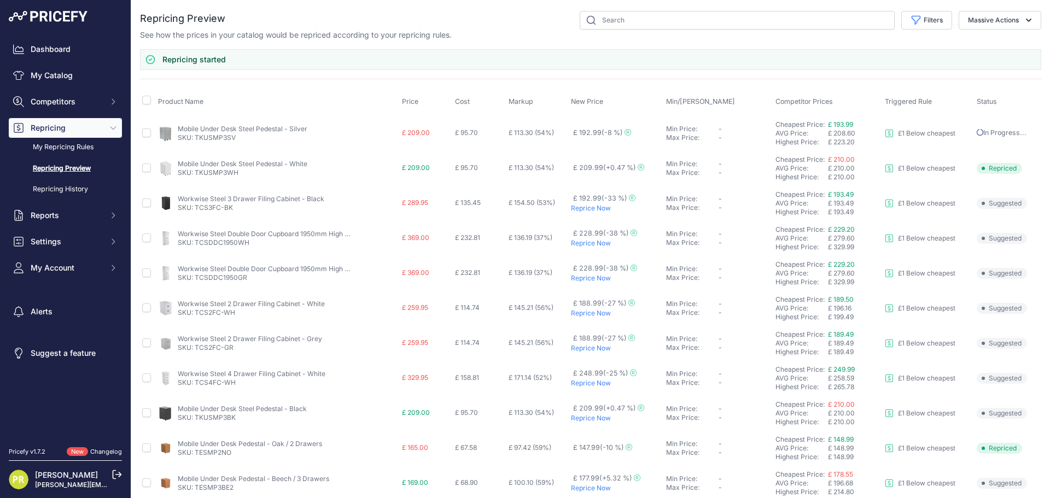
click at [584, 422] on p "Reprice Now" at bounding box center [616, 418] width 91 height 9
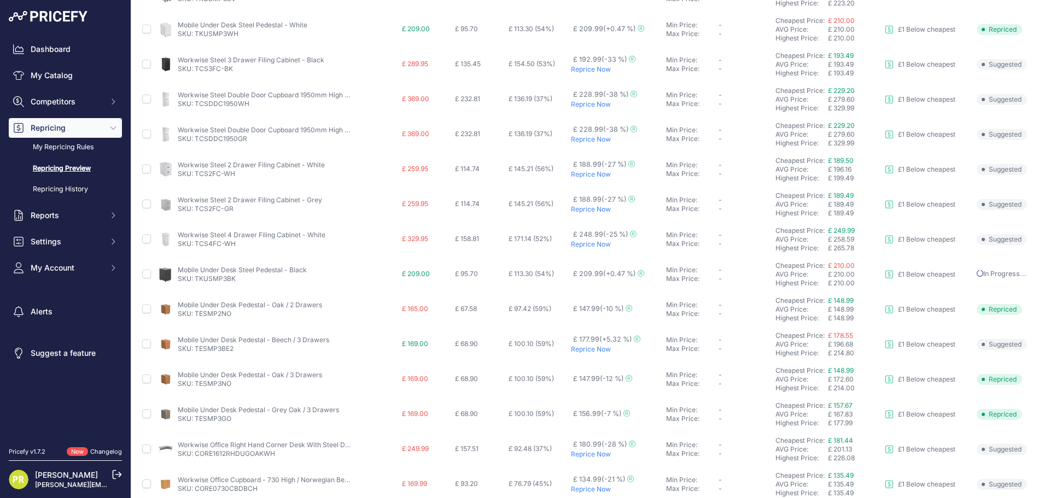
scroll to position [80, 0]
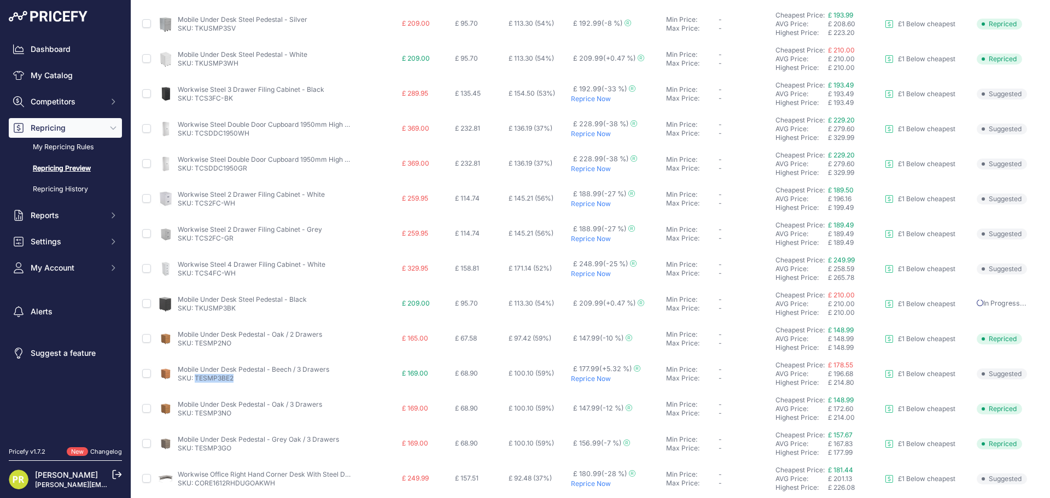
drag, startPoint x: 239, startPoint y: 376, endPoint x: 195, endPoint y: 379, distance: 43.9
click at [195, 379] on p "SKU: TESMP3BE2" at bounding box center [254, 378] width 152 height 9
copy link "TESMP3BE2"
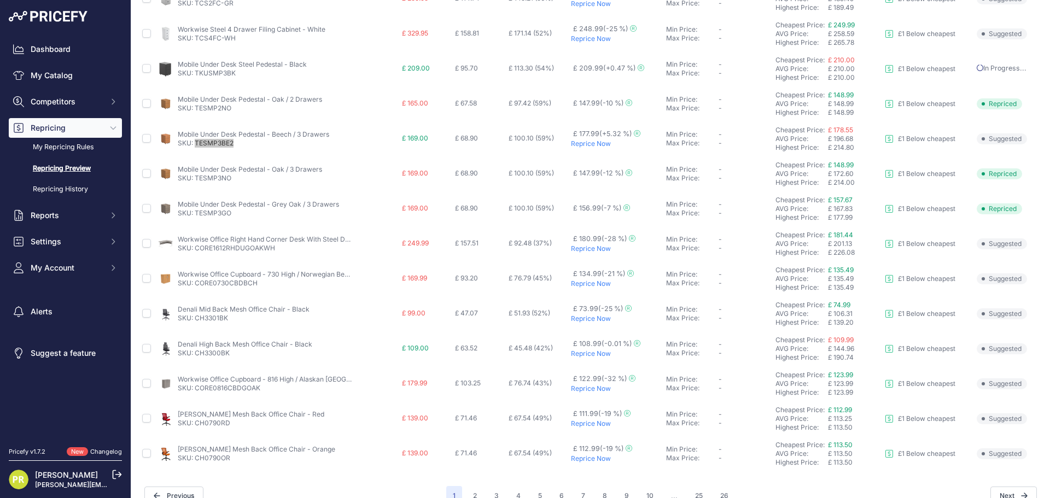
scroll to position [334, 0]
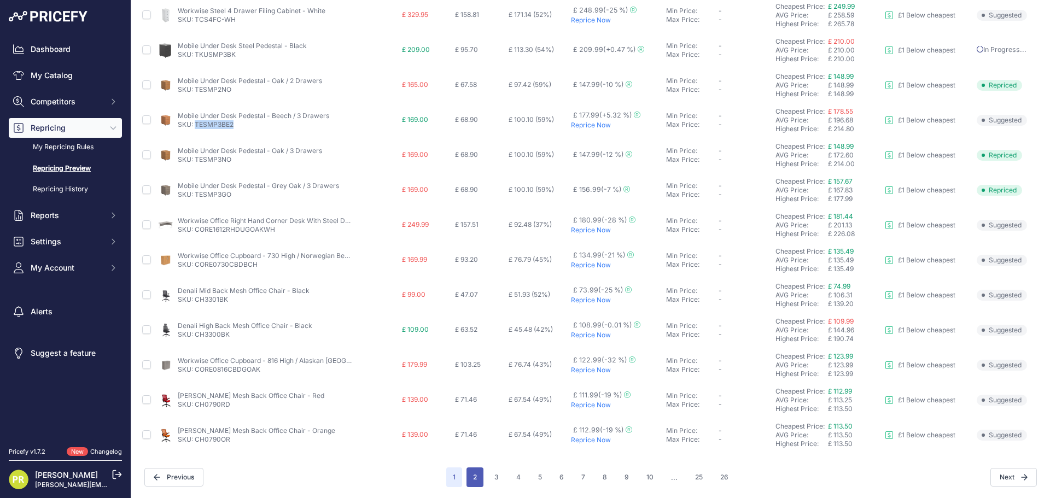
click at [474, 476] on button "2" at bounding box center [475, 478] width 17 height 20
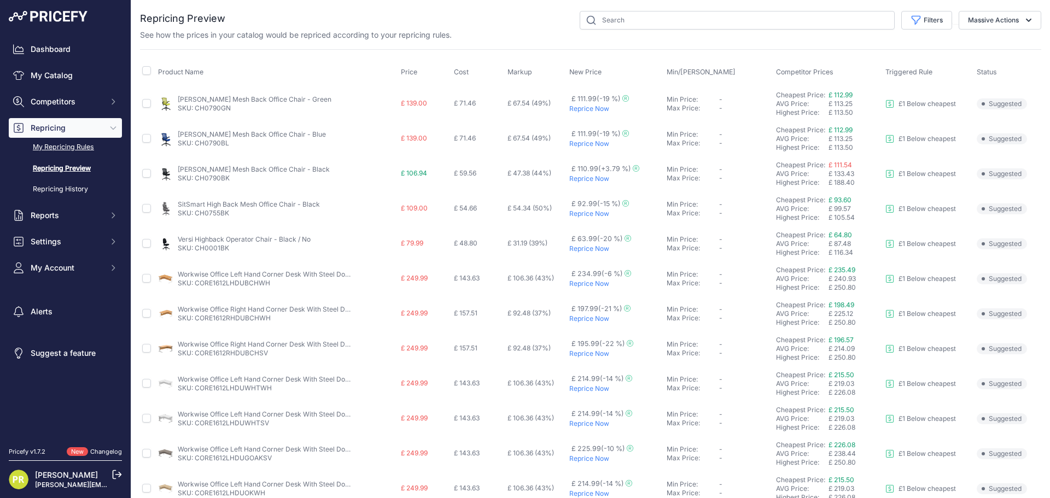
click at [67, 149] on link "My Repricing Rules" at bounding box center [65, 147] width 113 height 19
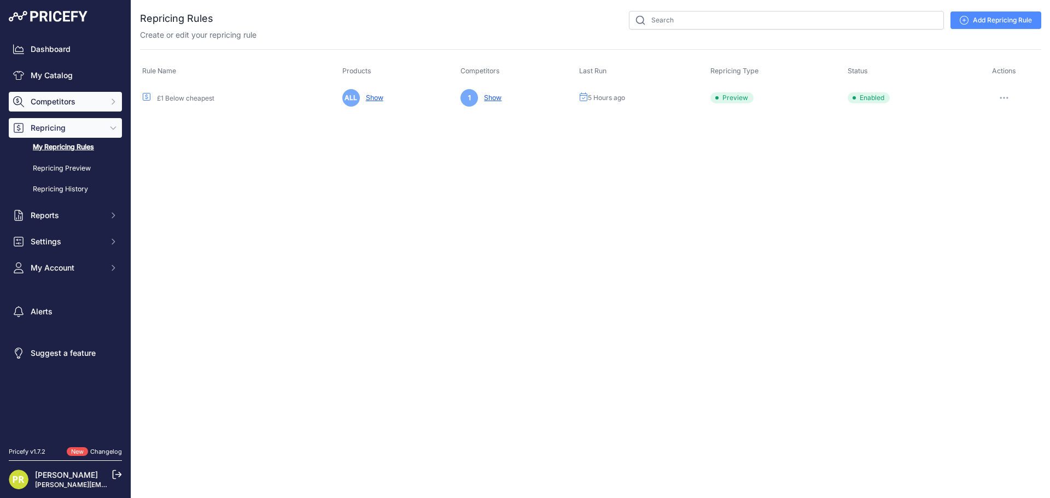
click at [42, 102] on span "Competitors" at bounding box center [67, 101] width 72 height 11
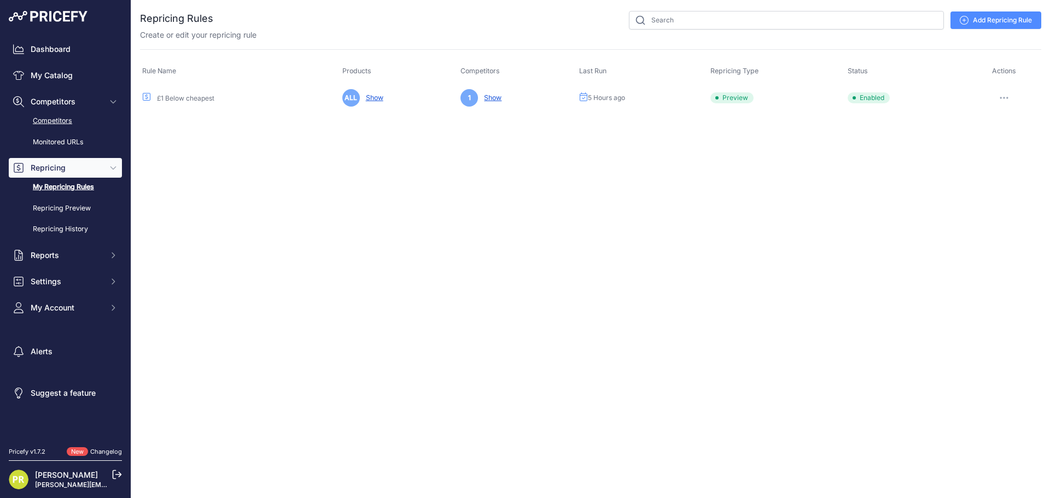
click at [47, 115] on link "Competitors" at bounding box center [65, 121] width 113 height 19
